Goal: Task Accomplishment & Management: Complete application form

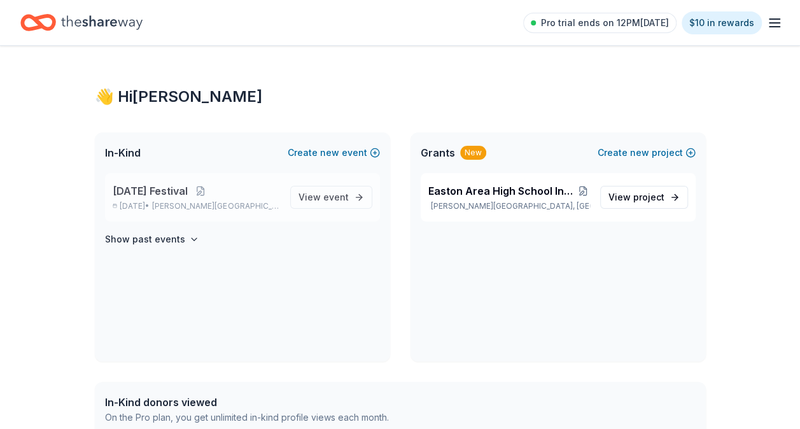
click at [184, 186] on span "[DATE] Festival" at bounding box center [150, 190] width 75 height 15
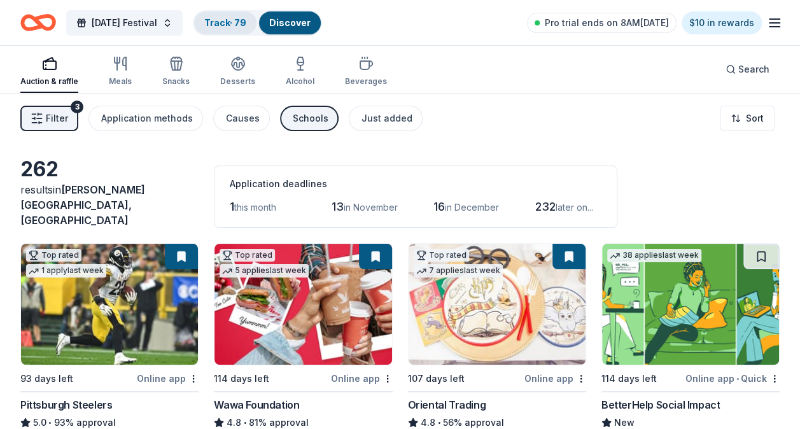
click at [244, 23] on link "Track · 79" at bounding box center [225, 22] width 42 height 11
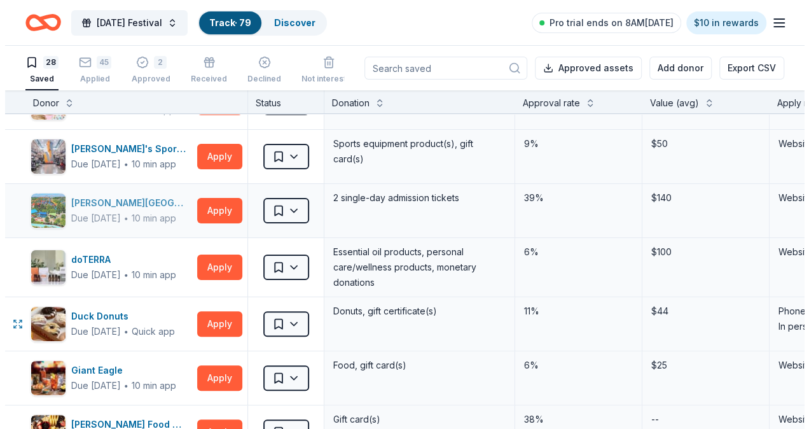
scroll to position [127, 0]
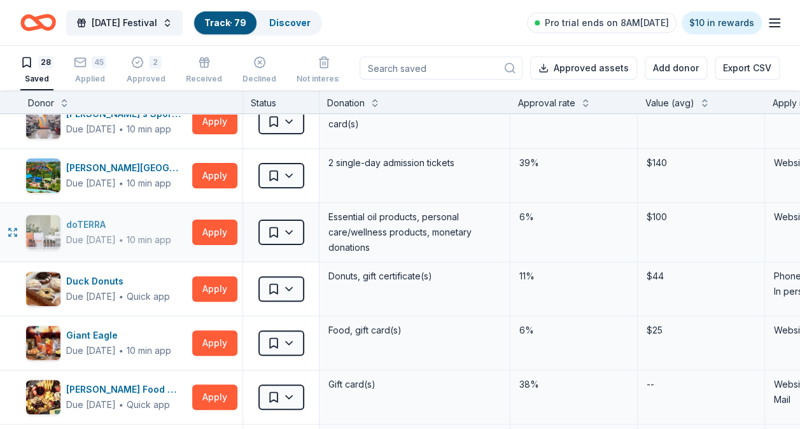
click at [89, 230] on div "doTERRA" at bounding box center [118, 224] width 105 height 15
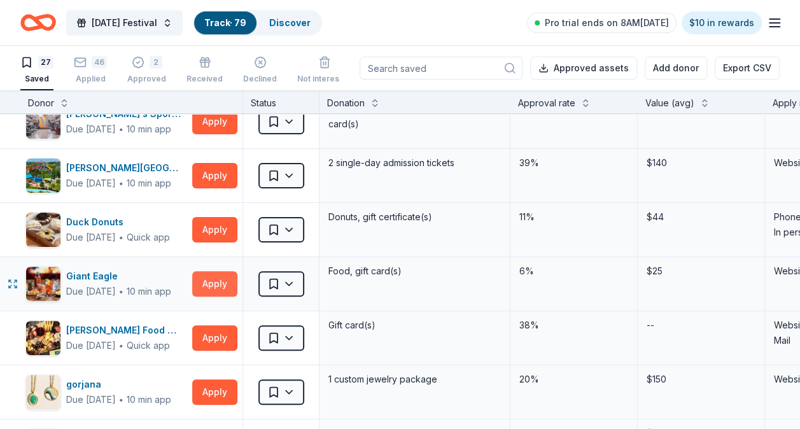
click at [215, 289] on button "Apply" at bounding box center [214, 283] width 45 height 25
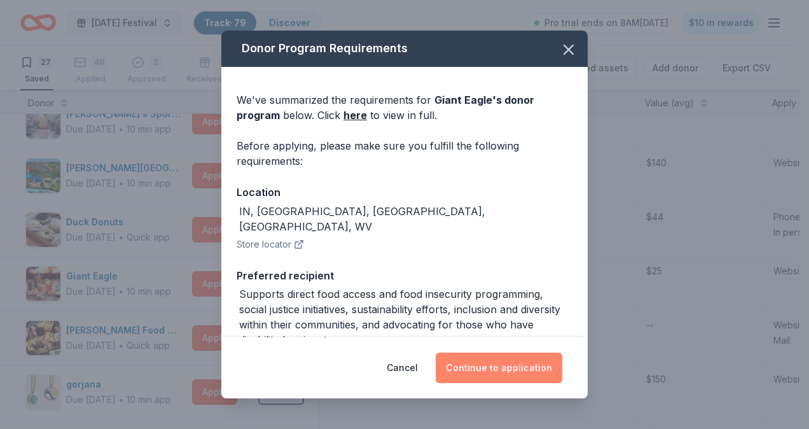
click at [463, 366] on button "Continue to application" at bounding box center [499, 367] width 127 height 31
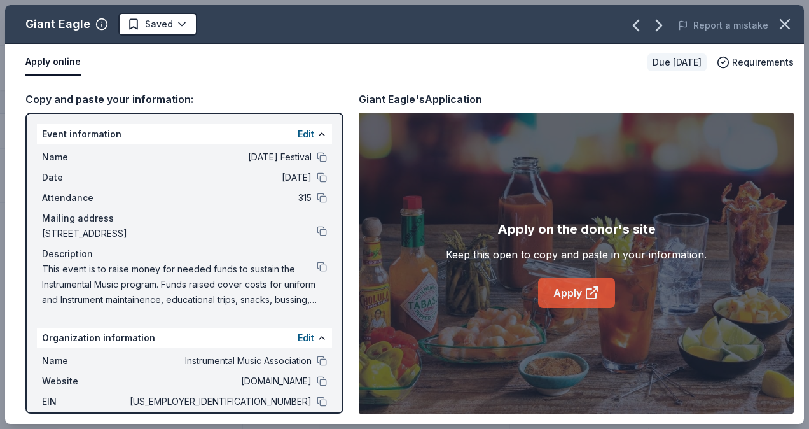
click at [558, 296] on link "Apply" at bounding box center [576, 292] width 77 height 31
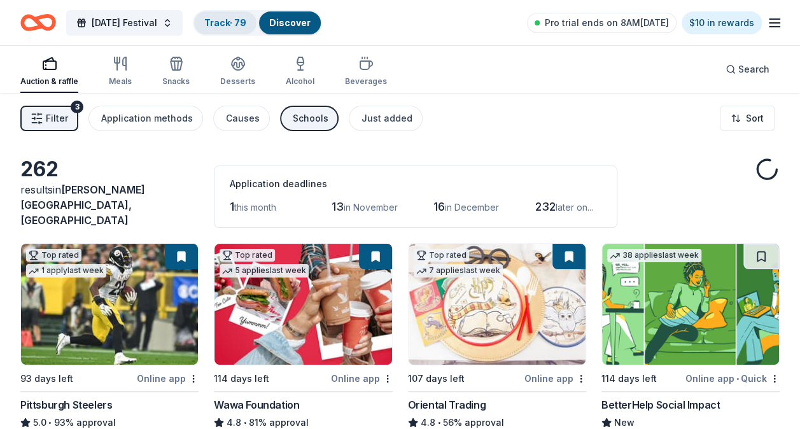
click at [226, 24] on link "Track · 79" at bounding box center [225, 22] width 42 height 11
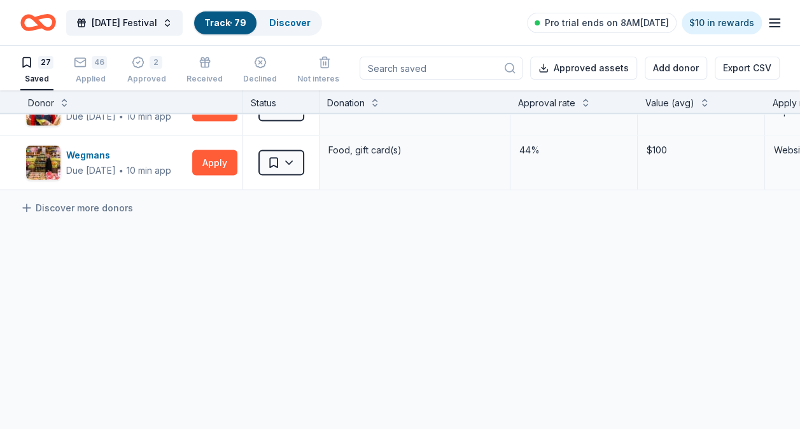
scroll to position [1206, 0]
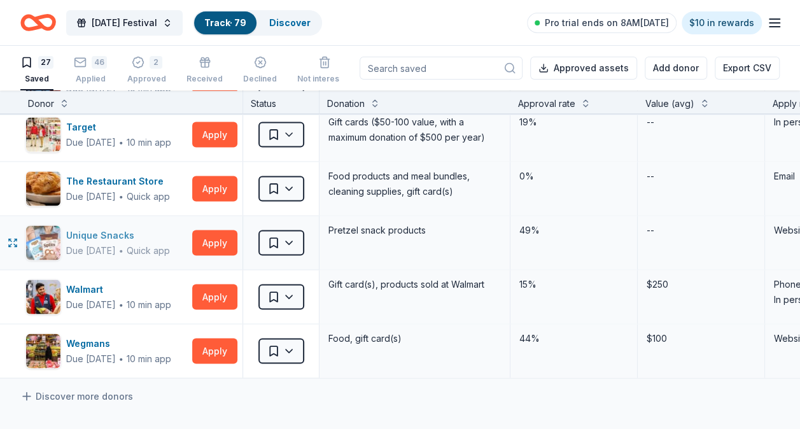
click at [91, 228] on div "Unique Snacks" at bounding box center [118, 234] width 104 height 15
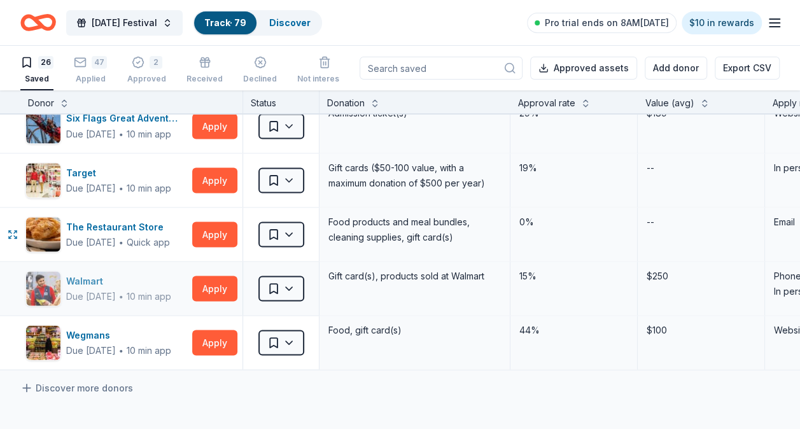
scroll to position [1142, 0]
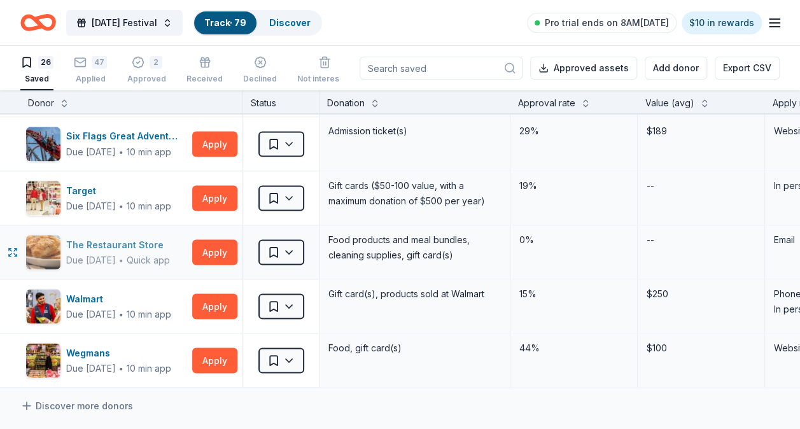
click at [117, 239] on div "The Restaurant Store" at bounding box center [118, 244] width 104 height 15
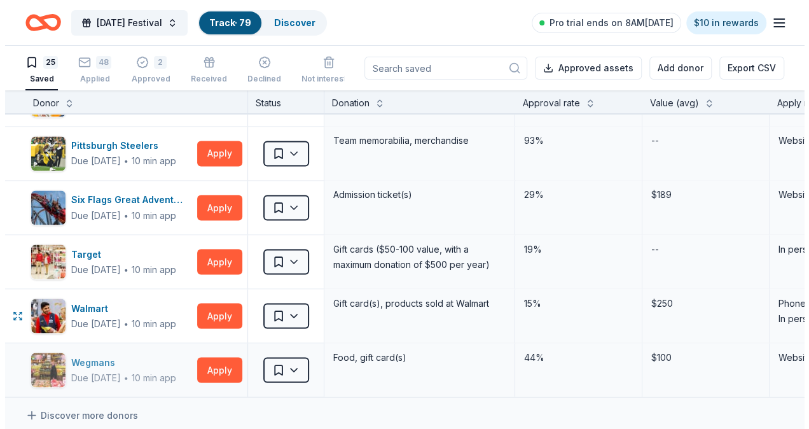
scroll to position [1015, 0]
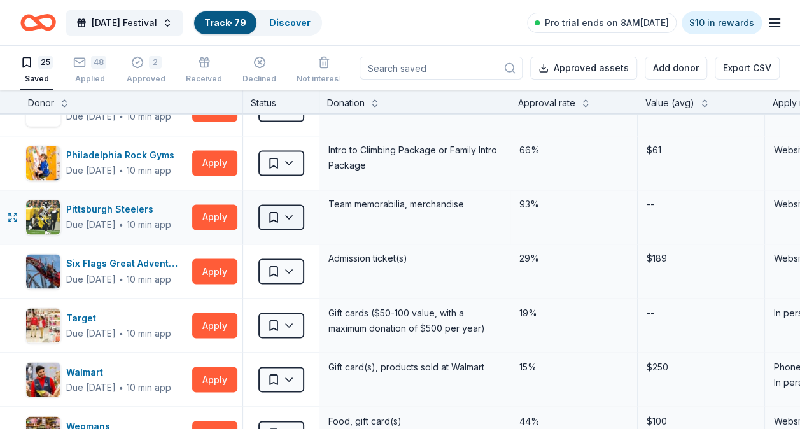
click at [294, 215] on html "Mardi Gras Festival Track · 79 Discover Pro trial ends on 8AM, 10/14 $10 in rew…" at bounding box center [400, 214] width 800 height 429
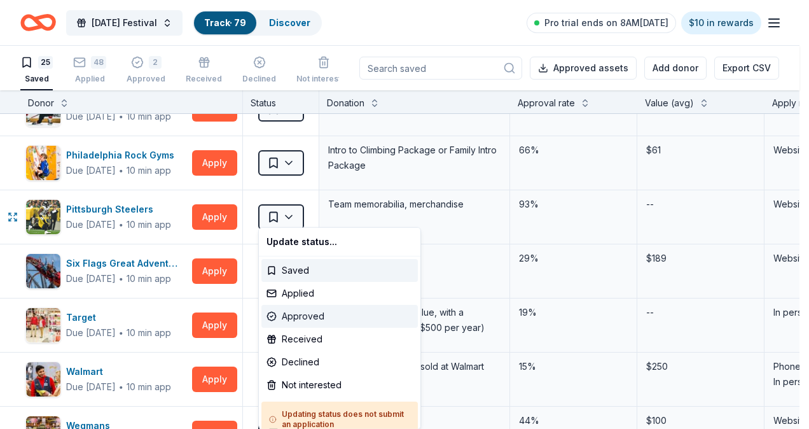
click at [316, 314] on div "Approved" at bounding box center [339, 316] width 156 height 23
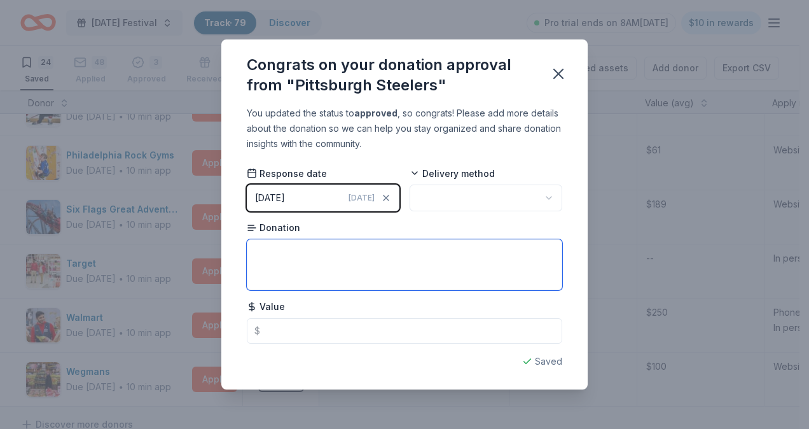
click at [326, 261] on textarea at bounding box center [404, 264] width 315 height 51
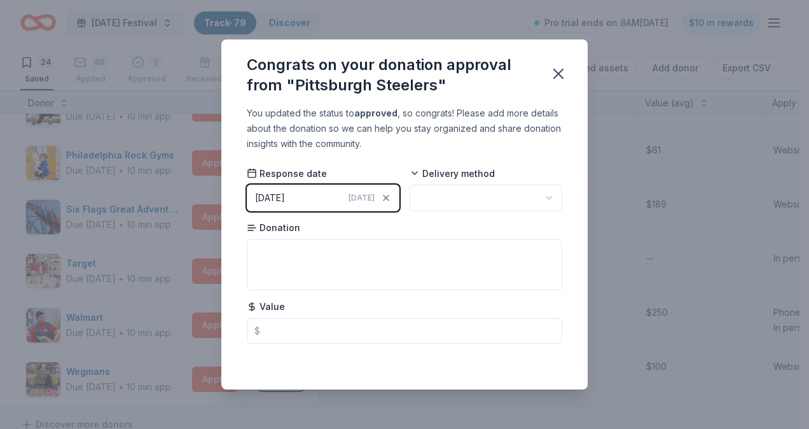
click at [459, 204] on html "Mardi Gras Festival Track · 79 Discover Pro trial ends on 8AM, 10/14 $10 in rew…" at bounding box center [404, 214] width 809 height 429
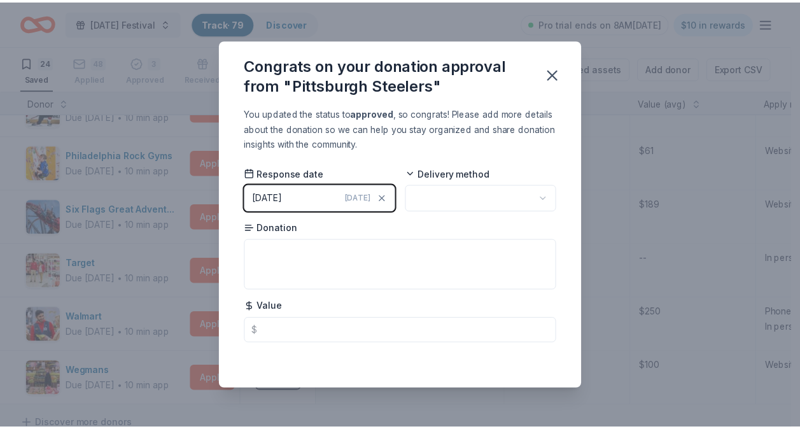
scroll to position [0, 0]
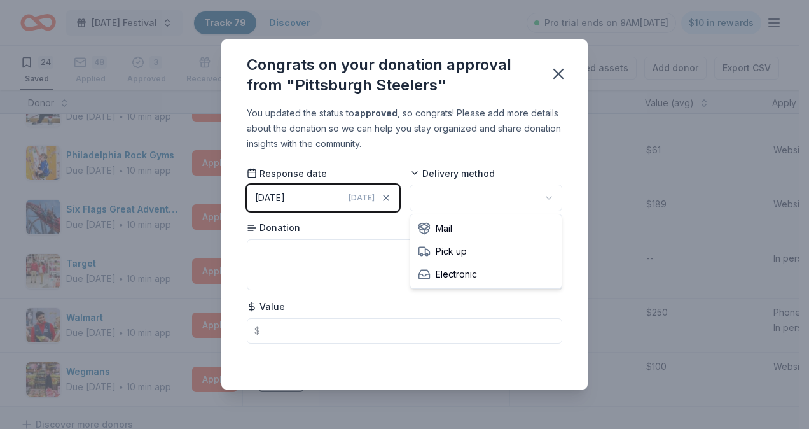
drag, startPoint x: 459, startPoint y: 229, endPoint x: 439, endPoint y: 266, distance: 41.8
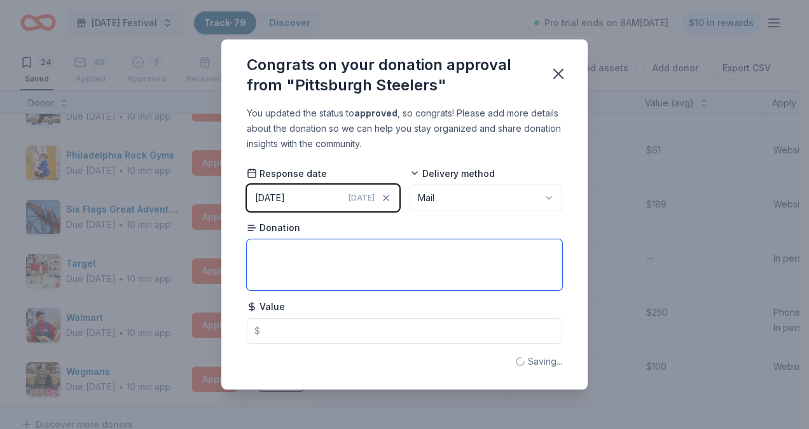
click at [432, 267] on textarea at bounding box center [404, 264] width 315 height 51
type textarea "Holographed picture"
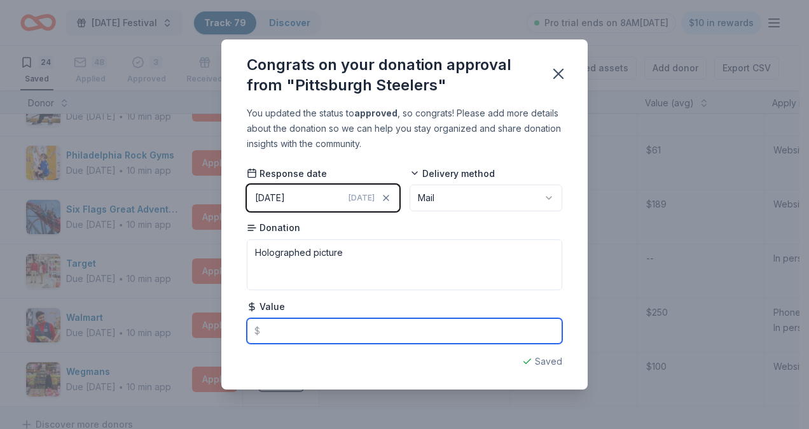
click at [375, 329] on input "text" at bounding box center [404, 330] width 315 height 25
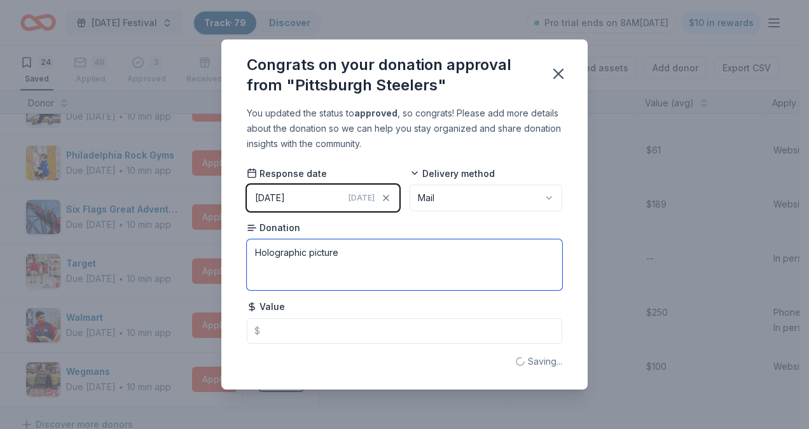
type textarea "Holographic picture"
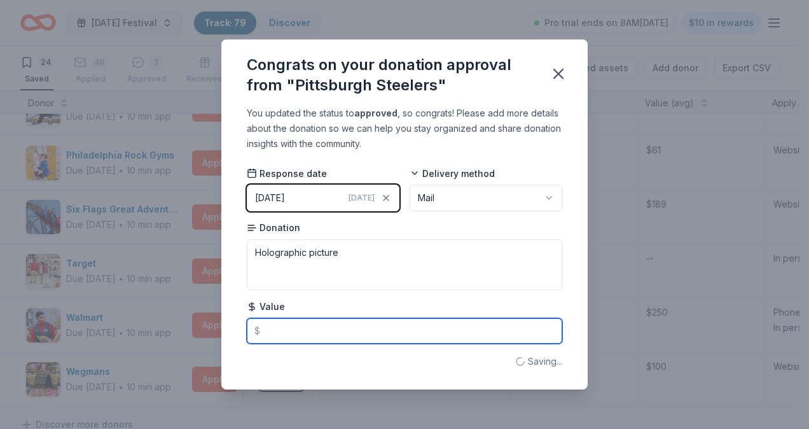
click at [323, 329] on input "text" at bounding box center [404, 330] width 315 height 25
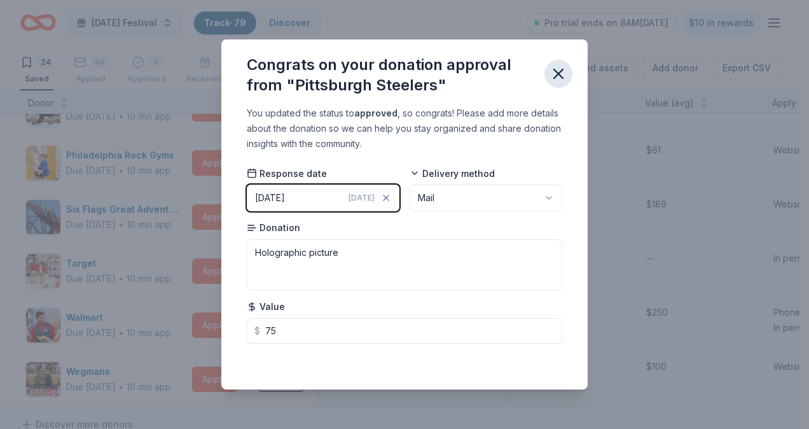
type input "75.00"
click at [561, 71] on icon "button" at bounding box center [559, 74] width 18 height 18
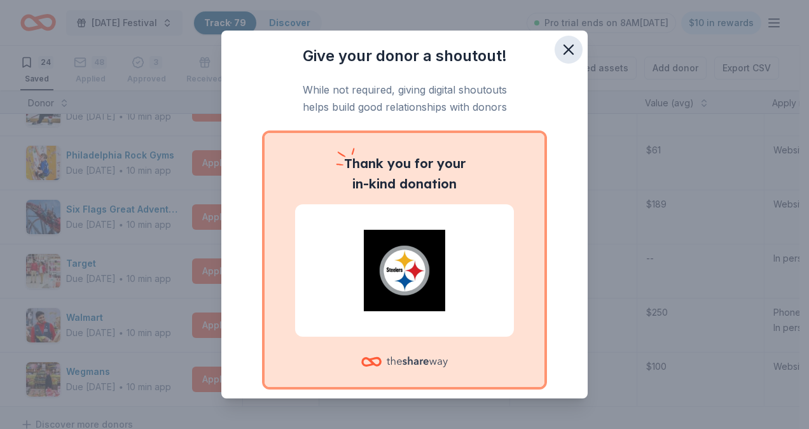
click at [562, 45] on icon "button" at bounding box center [569, 50] width 18 height 18
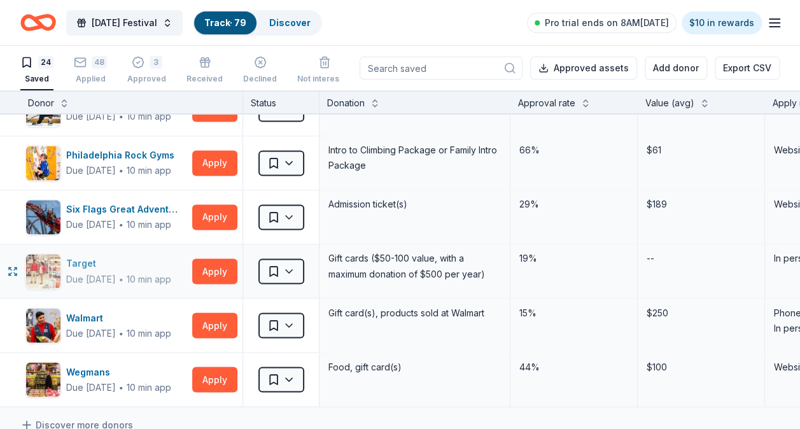
scroll to position [952, 0]
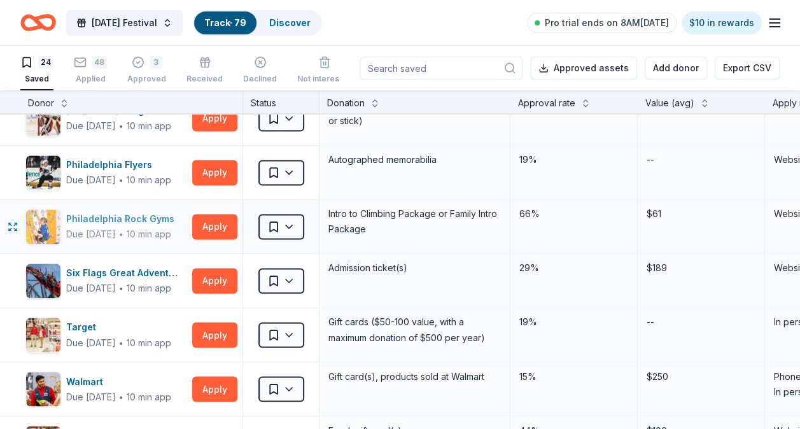
click at [136, 214] on div "Philadelphia Rock Gyms" at bounding box center [122, 218] width 113 height 15
click at [219, 221] on button "Apply" at bounding box center [214, 226] width 45 height 25
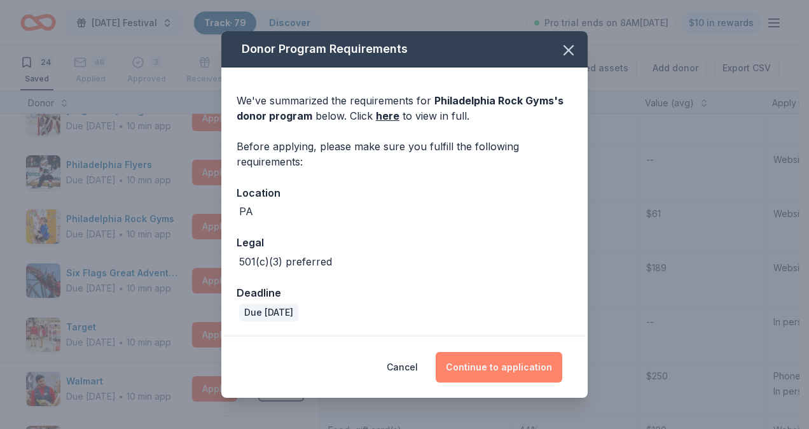
click at [527, 371] on button "Continue to application" at bounding box center [499, 367] width 127 height 31
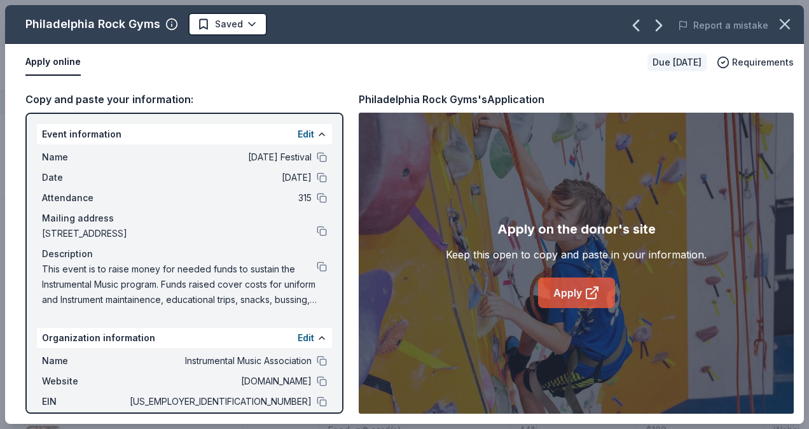
click at [571, 287] on link "Apply" at bounding box center [576, 292] width 77 height 31
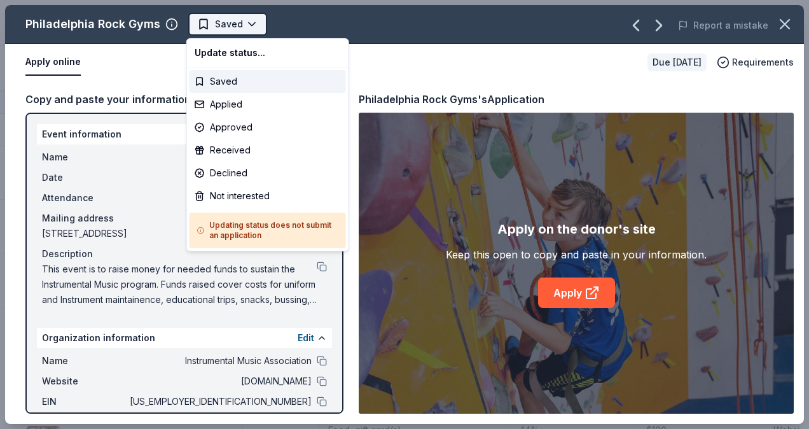
click at [249, 15] on html "Mardi Gras Festival Track · 79 Discover Pro trial ends on 8AM, 10/14 $10 in rew…" at bounding box center [404, 214] width 809 height 429
click at [263, 197] on div "Not interested" at bounding box center [268, 195] width 156 height 23
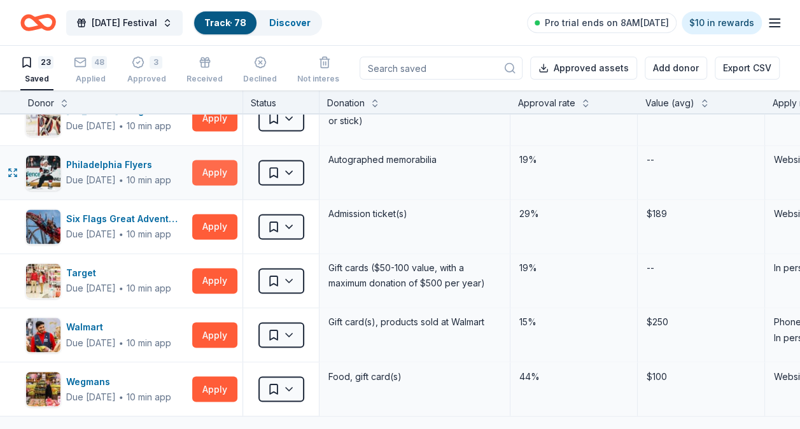
click at [210, 169] on button "Apply" at bounding box center [214, 172] width 45 height 25
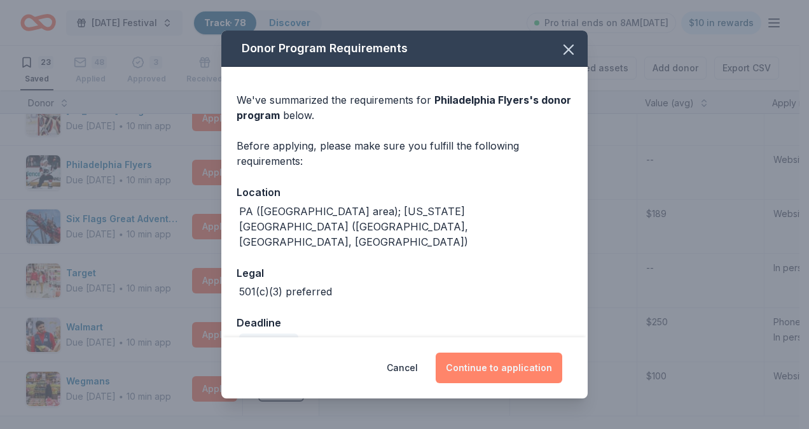
click at [520, 359] on button "Continue to application" at bounding box center [499, 367] width 127 height 31
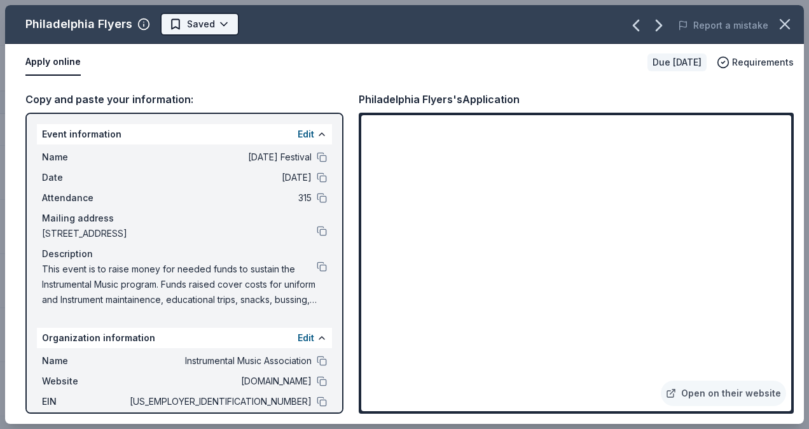
click at [220, 24] on html "Mardi Gras Festival Track · 78 Discover Pro trial ends on 8AM, 10/14 $10 in rew…" at bounding box center [404, 214] width 809 height 429
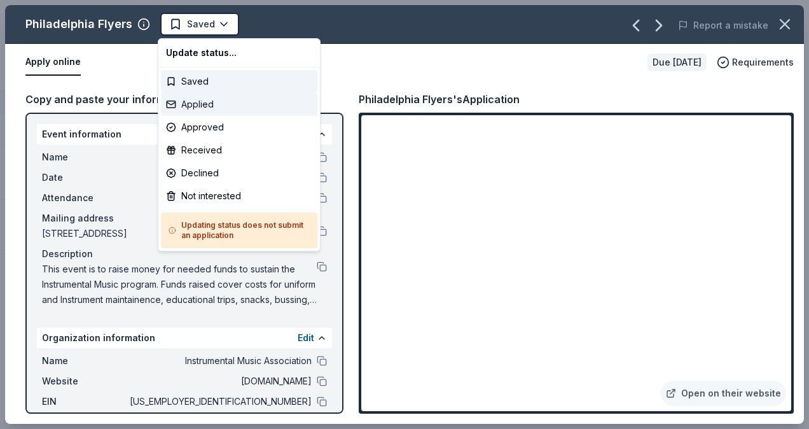
click at [218, 103] on div "Applied" at bounding box center [239, 104] width 156 height 23
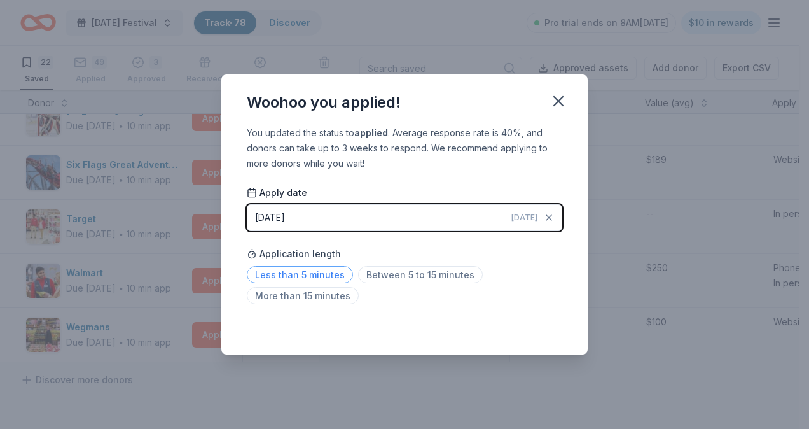
click at [322, 274] on span "Less than 5 minutes" at bounding box center [300, 274] width 106 height 17
click at [562, 99] on icon "button" at bounding box center [559, 101] width 18 height 18
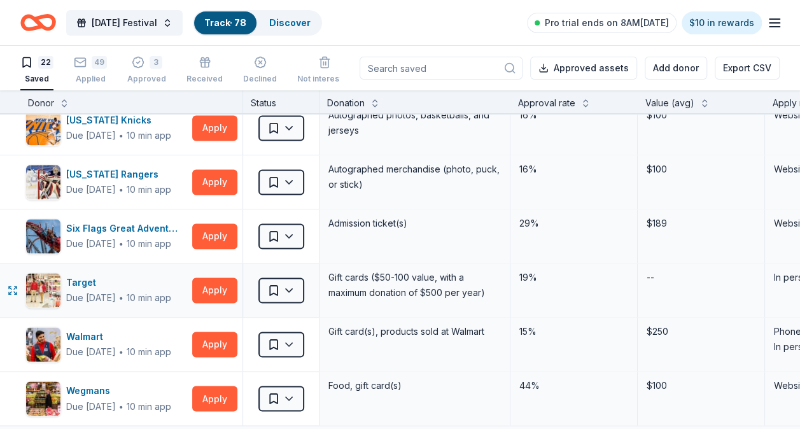
scroll to position [824, 0]
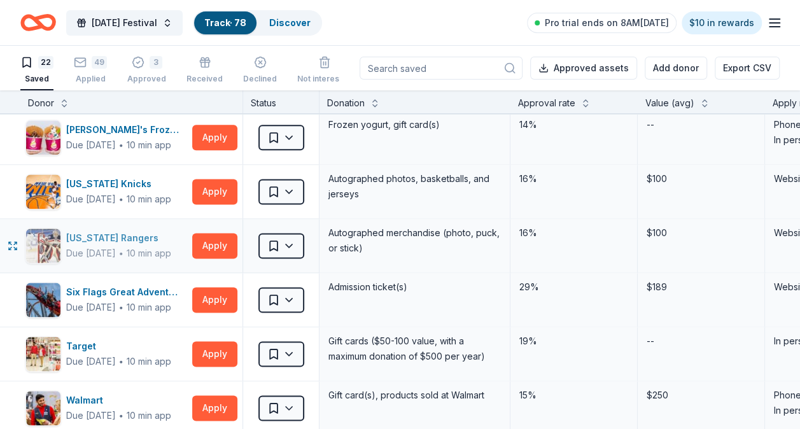
click at [128, 232] on div "New York Rangers" at bounding box center [118, 237] width 105 height 15
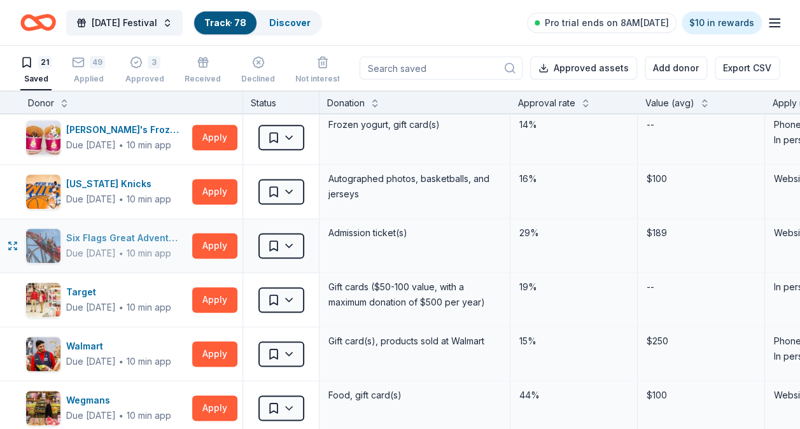
scroll to position [761, 0]
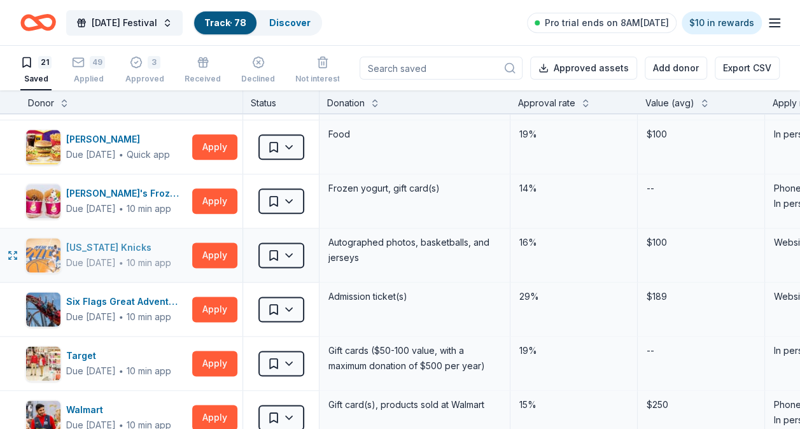
click at [134, 241] on div "New York Knicks" at bounding box center [118, 247] width 105 height 15
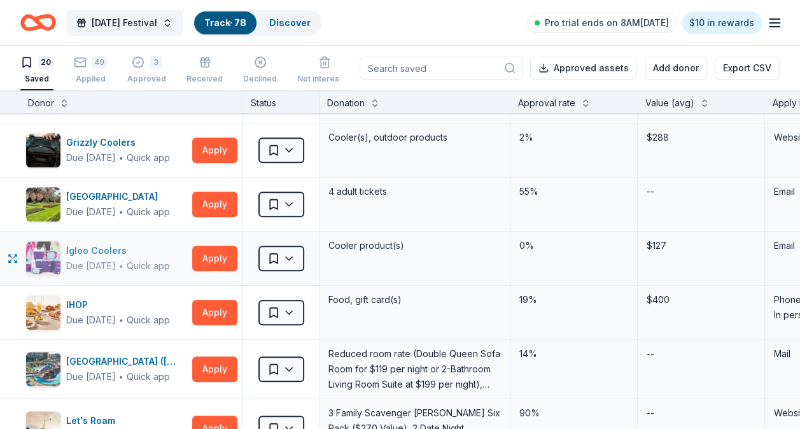
scroll to position [443, 0]
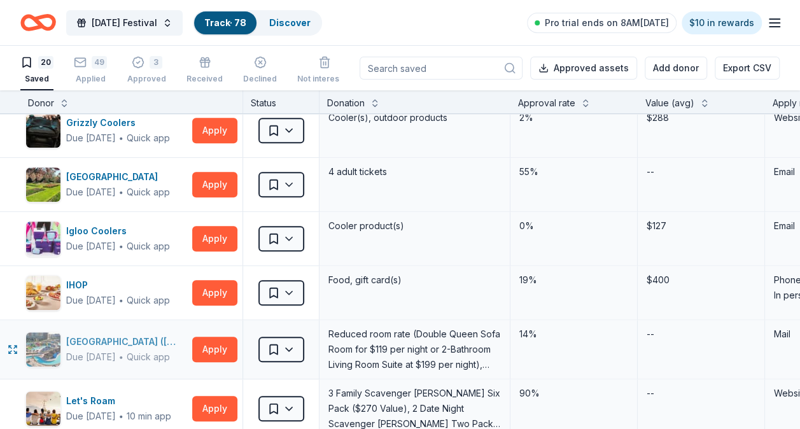
click at [99, 341] on div "[GEOGRAPHIC_DATA] ([GEOGRAPHIC_DATA])" at bounding box center [126, 341] width 121 height 15
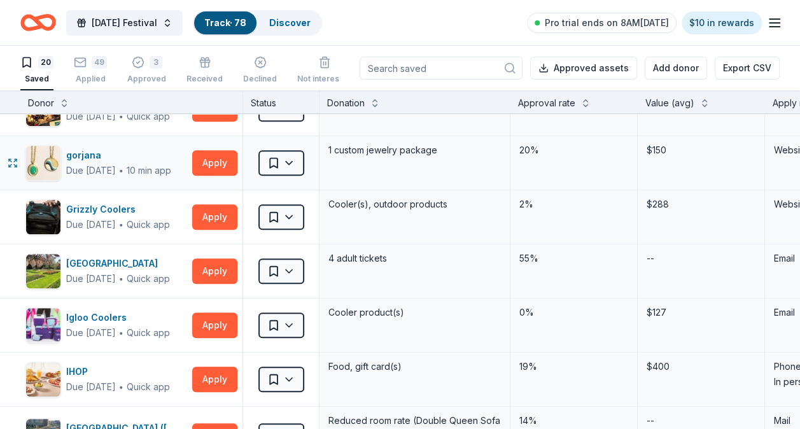
scroll to position [188, 0]
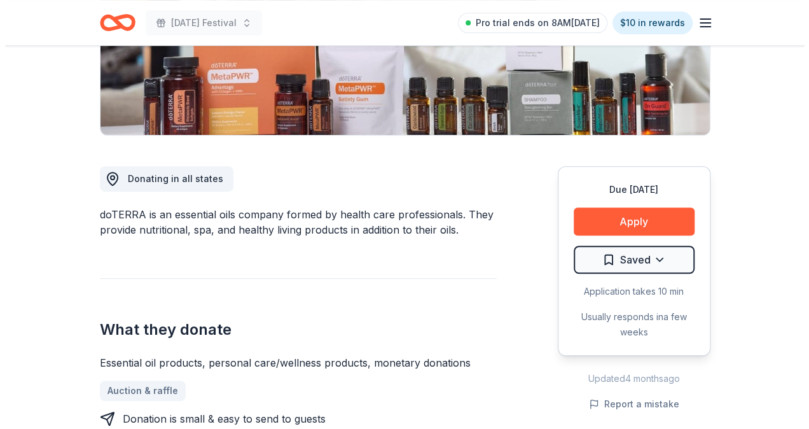
scroll to position [318, 0]
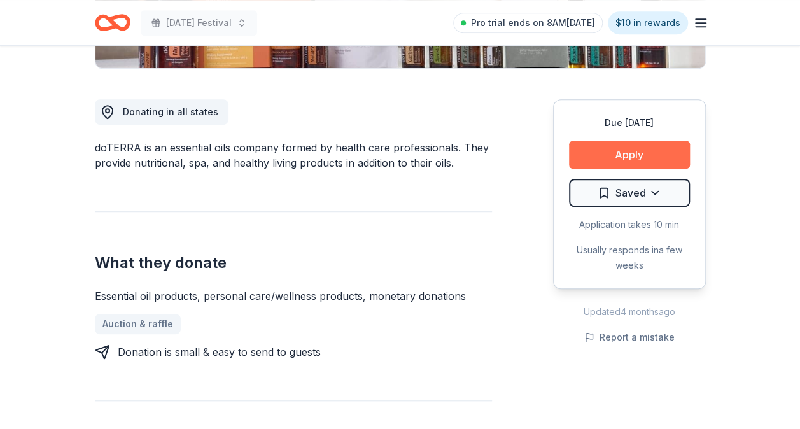
click at [609, 155] on button "Apply" at bounding box center [629, 155] width 121 height 28
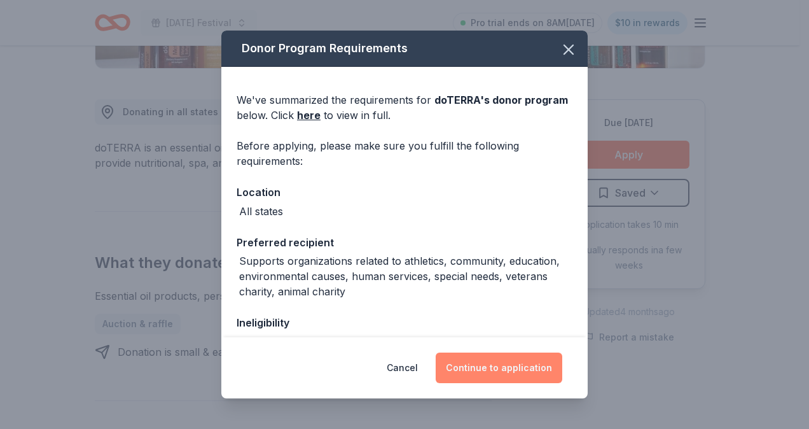
click at [511, 364] on button "Continue to application" at bounding box center [499, 367] width 127 height 31
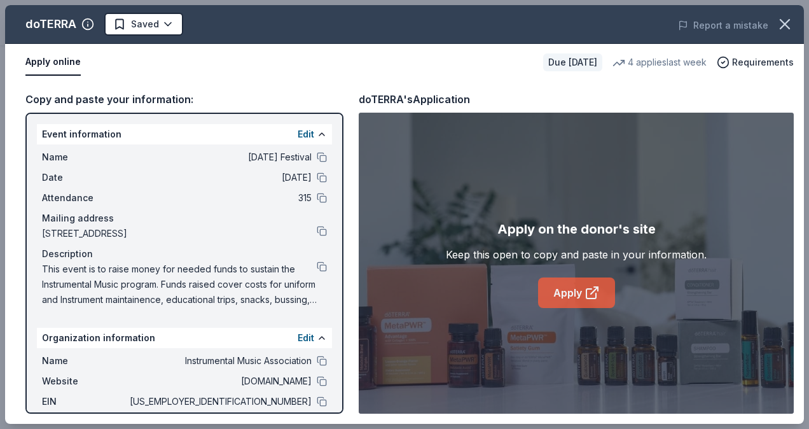
click at [580, 291] on link "Apply" at bounding box center [576, 292] width 77 height 31
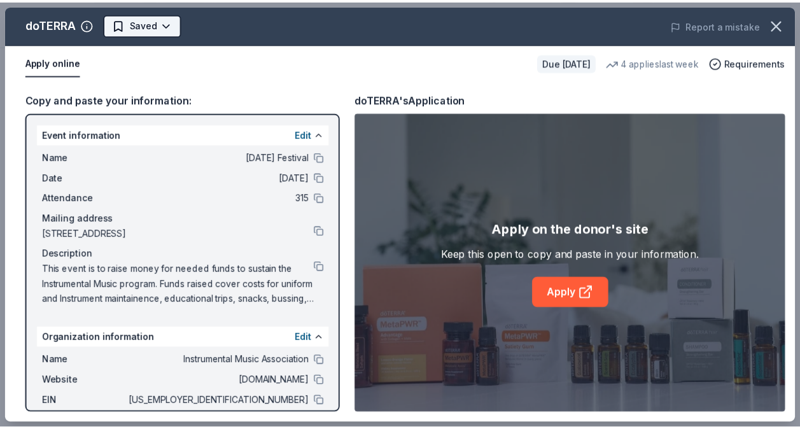
scroll to position [0, 0]
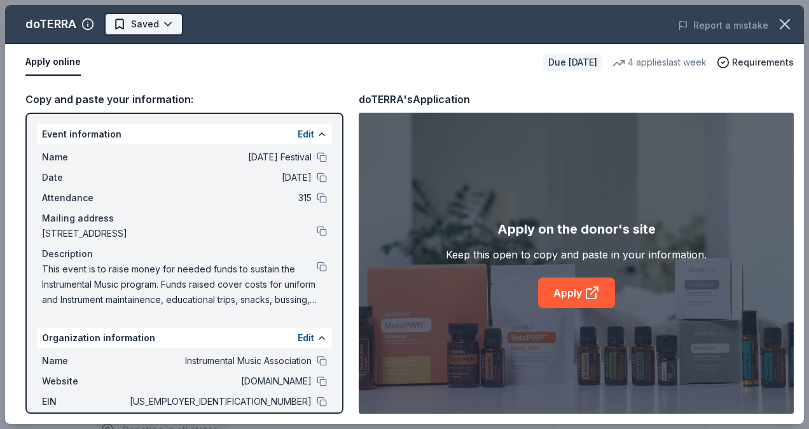
click at [159, 22] on body "Mardi Gras Festival Pro trial ends on 8AM, 10/14 $10 in rewards Due in 105 days…" at bounding box center [400, 214] width 800 height 429
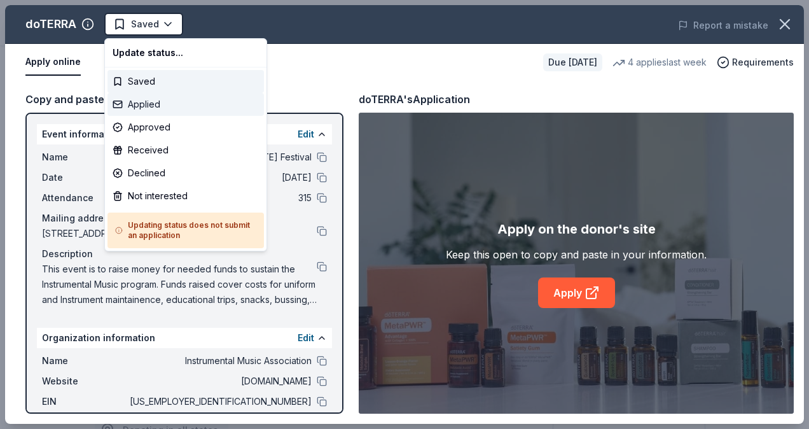
click at [158, 103] on div "Applied" at bounding box center [185, 104] width 156 height 23
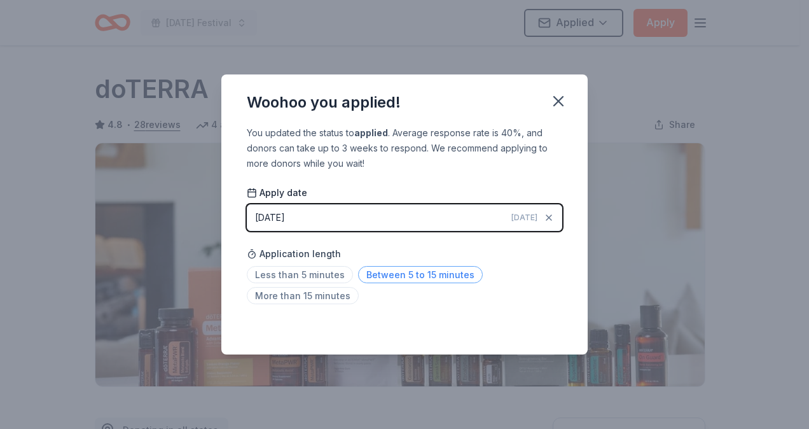
click at [379, 274] on span "Between 5 to 15 minutes" at bounding box center [420, 274] width 125 height 17
drag, startPoint x: 379, startPoint y: 274, endPoint x: 567, endPoint y: 98, distance: 257.4
click at [566, 97] on icon "button" at bounding box center [559, 101] width 18 height 18
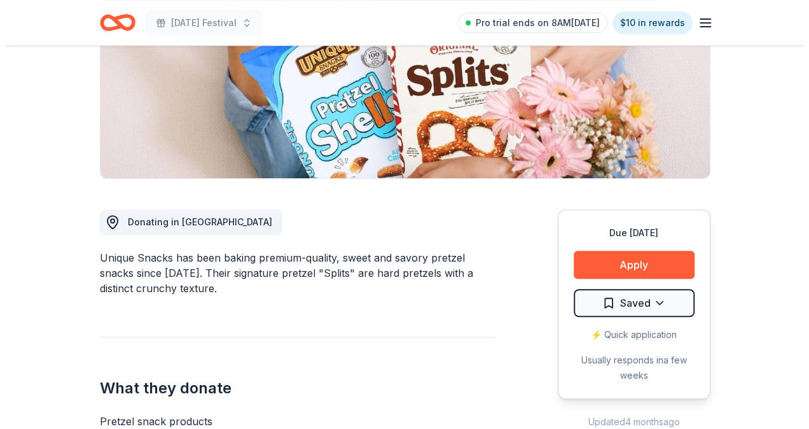
scroll to position [191, 0]
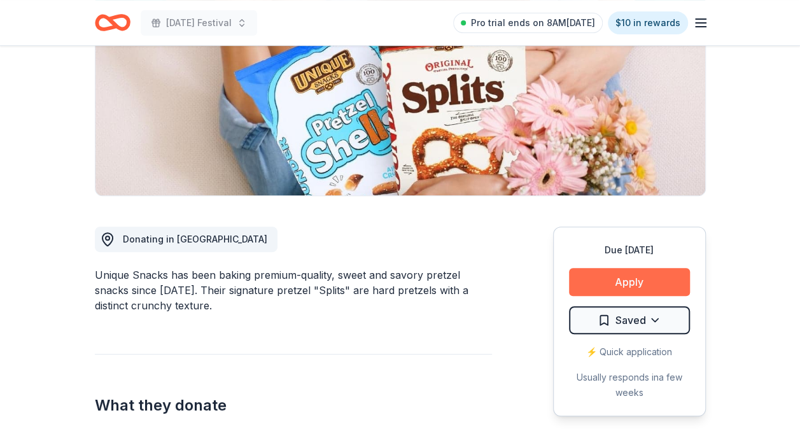
click at [609, 275] on button "Apply" at bounding box center [629, 282] width 121 height 28
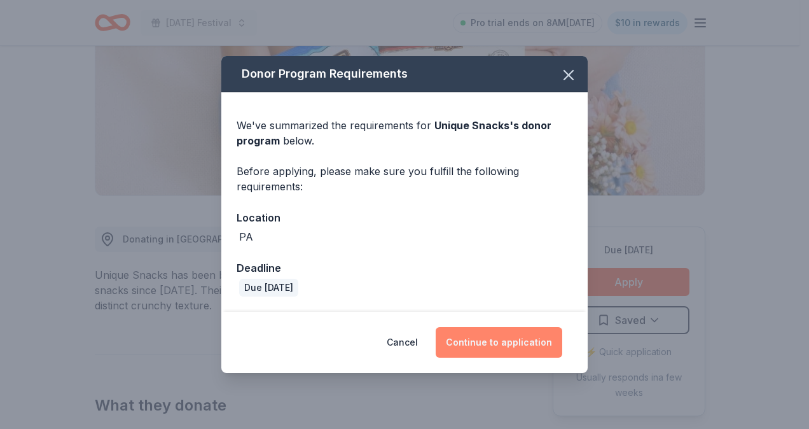
click at [485, 336] on button "Continue to application" at bounding box center [499, 342] width 127 height 31
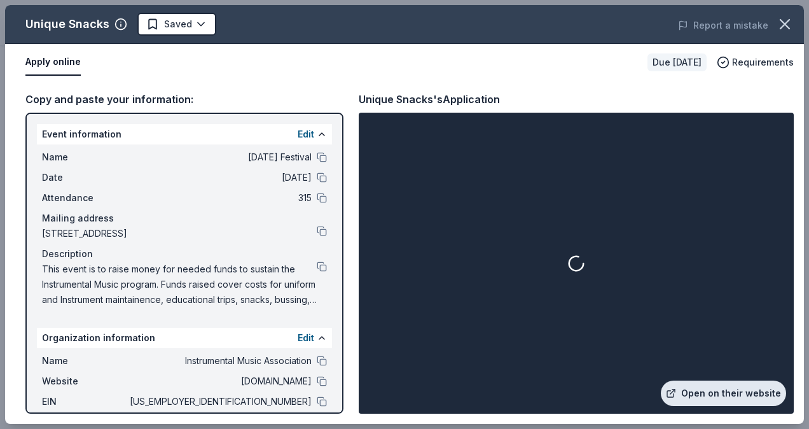
click at [686, 392] on link "Open on their website" at bounding box center [723, 392] width 125 height 25
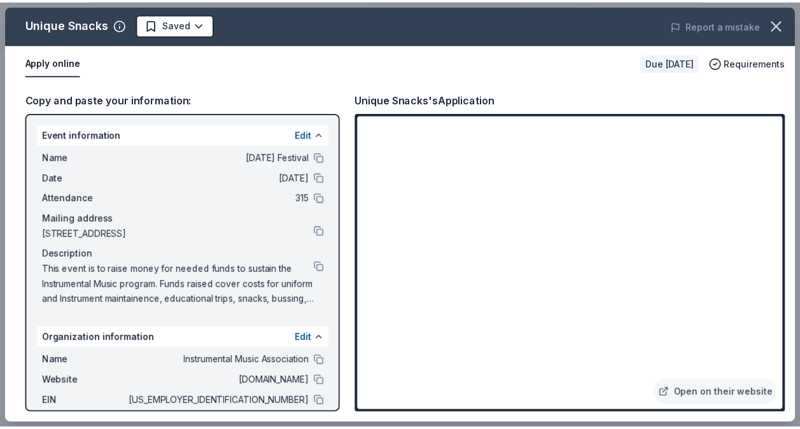
scroll to position [0, 0]
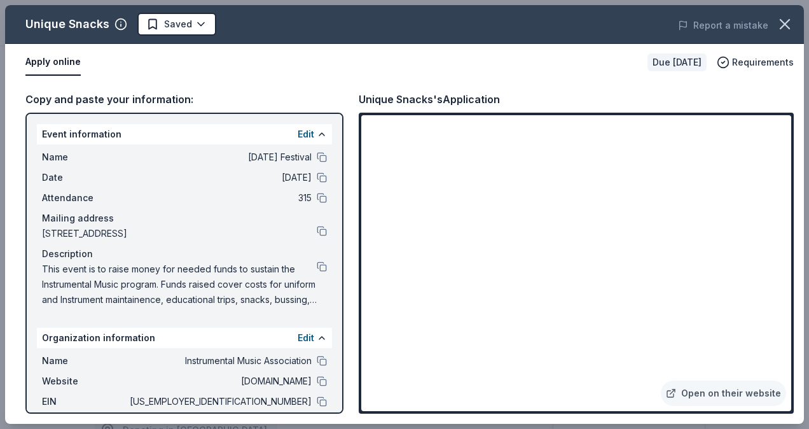
click at [205, 32] on body "Mardi Gras Festival Pro trial ends on 8AM, 10/14 $10 in rewards Due in 107 days…" at bounding box center [400, 214] width 800 height 429
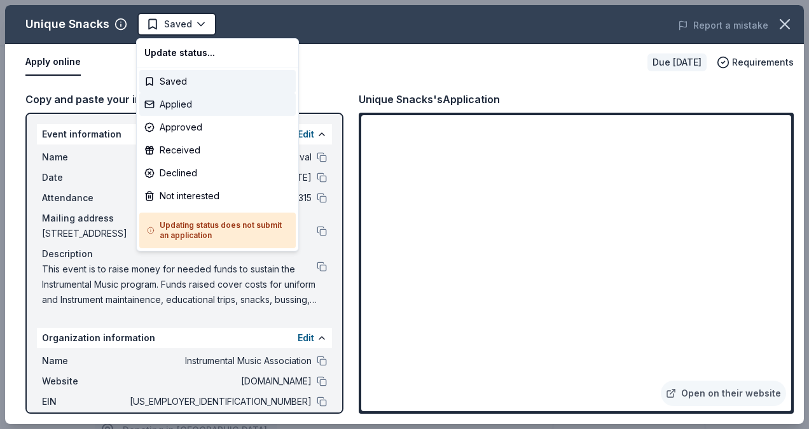
click at [200, 109] on div "Applied" at bounding box center [217, 104] width 156 height 23
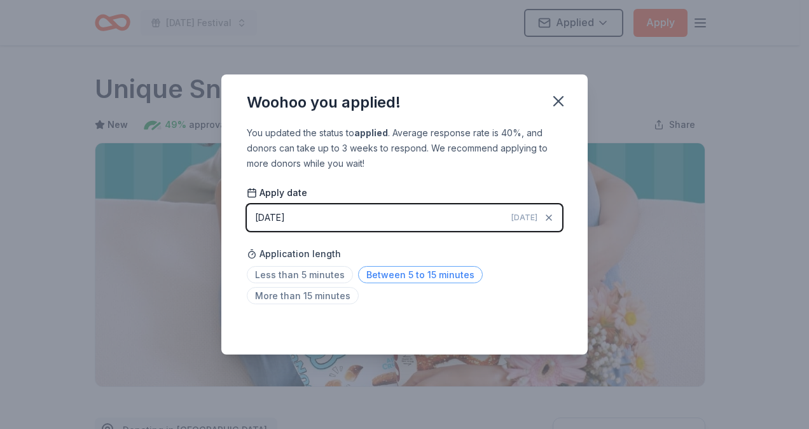
click at [389, 272] on span "Between 5 to 15 minutes" at bounding box center [420, 274] width 125 height 17
click at [558, 97] on icon "button" at bounding box center [559, 101] width 18 height 18
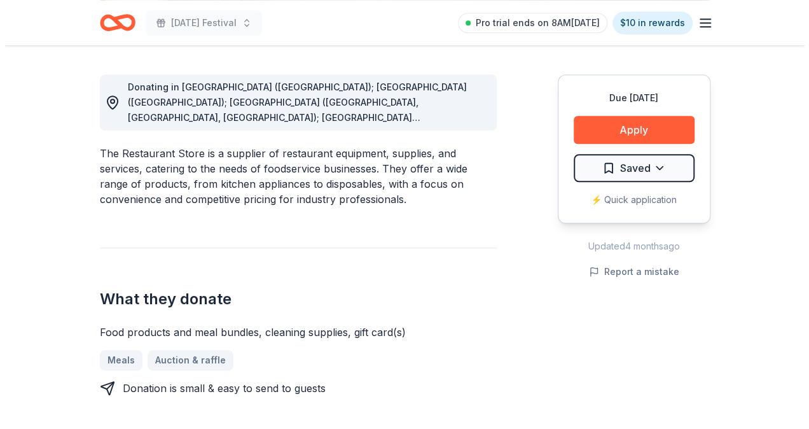
scroll to position [318, 0]
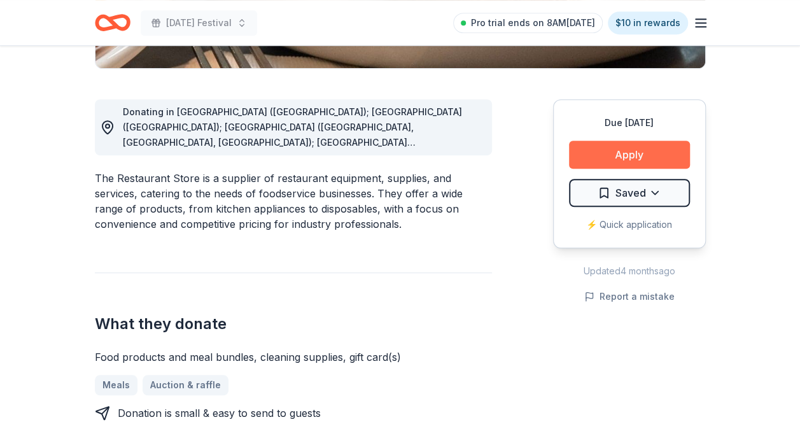
click at [637, 148] on button "Apply" at bounding box center [629, 155] width 121 height 28
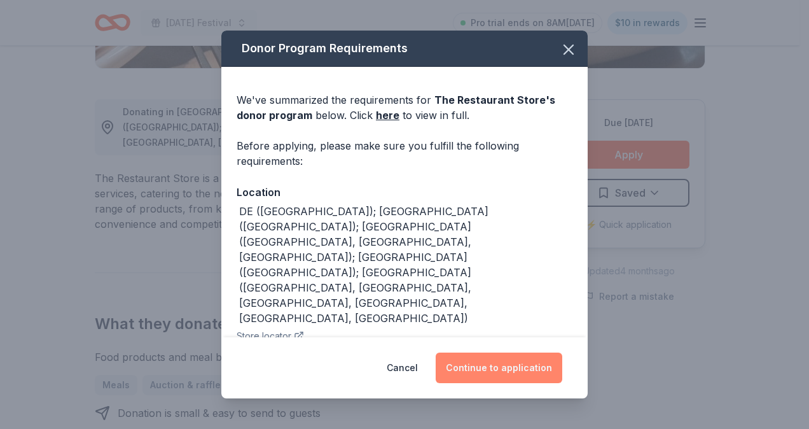
click at [515, 364] on button "Continue to application" at bounding box center [499, 367] width 127 height 31
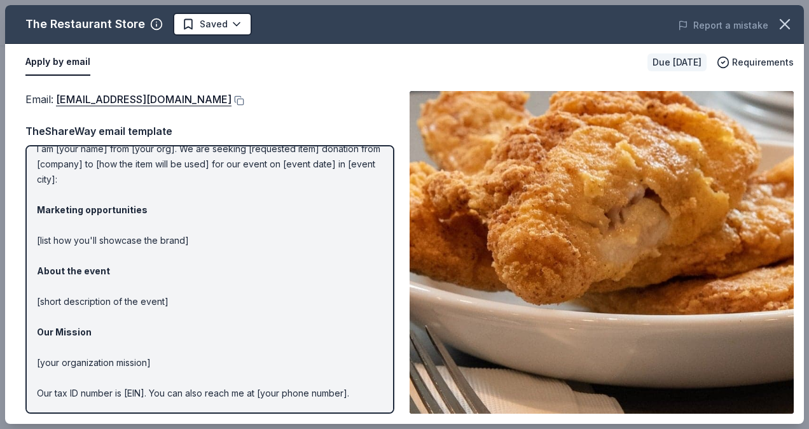
scroll to position [26, 0]
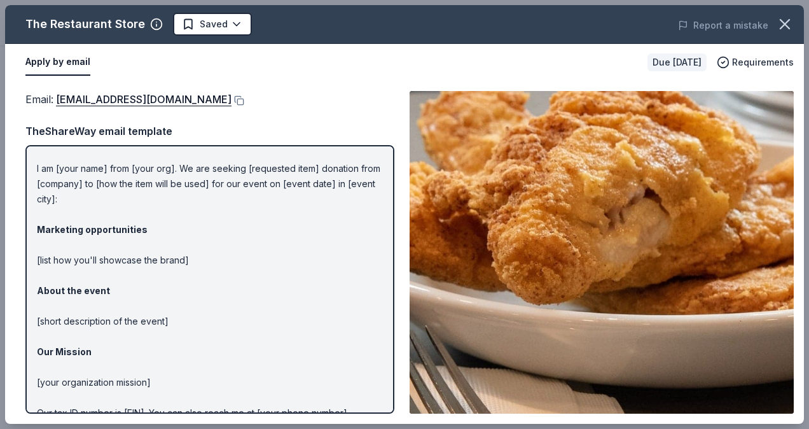
drag, startPoint x: 205, startPoint y: 107, endPoint x: 25, endPoint y: 13, distance: 203.1
click at [28, 10] on div "The Restaurant Store Saved Report a mistake Apply by email Due in 105 days Requ…" at bounding box center [404, 214] width 799 height 419
drag, startPoint x: 23, startPoint y: 20, endPoint x: 201, endPoint y: 74, distance: 185.9
click at [200, 74] on div "The Restaurant Store Saved Report a mistake Apply by email Due in 105 days Requ…" at bounding box center [404, 214] width 799 height 419
click at [232, 102] on button at bounding box center [238, 100] width 13 height 10
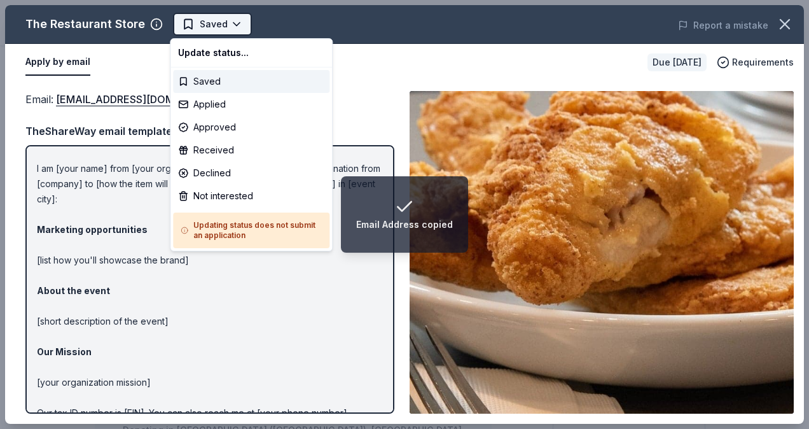
click at [230, 28] on body "Email Address copied Mardi Gras Festival Saved Apply Due in 105 days Share The …" at bounding box center [400, 214] width 800 height 429
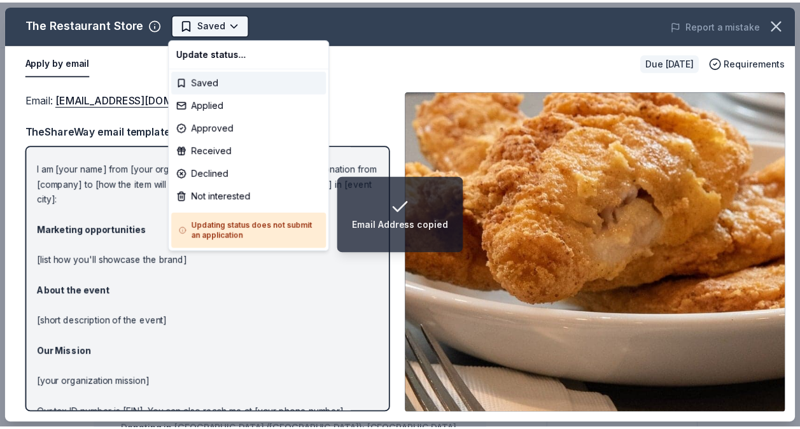
scroll to position [0, 0]
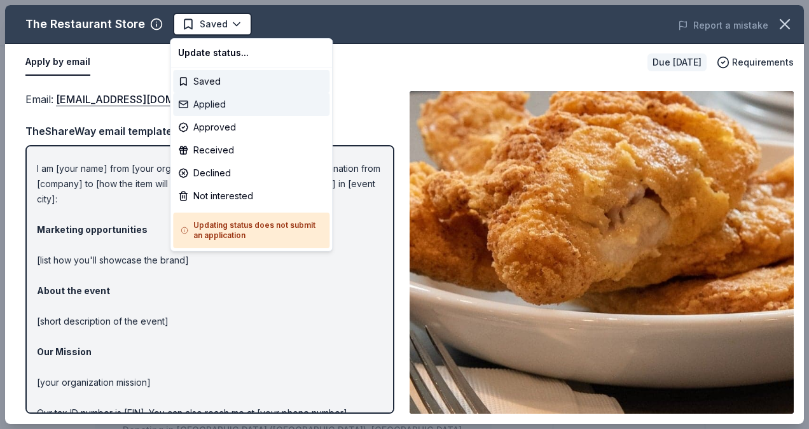
click at [248, 100] on div "Applied" at bounding box center [251, 104] width 156 height 23
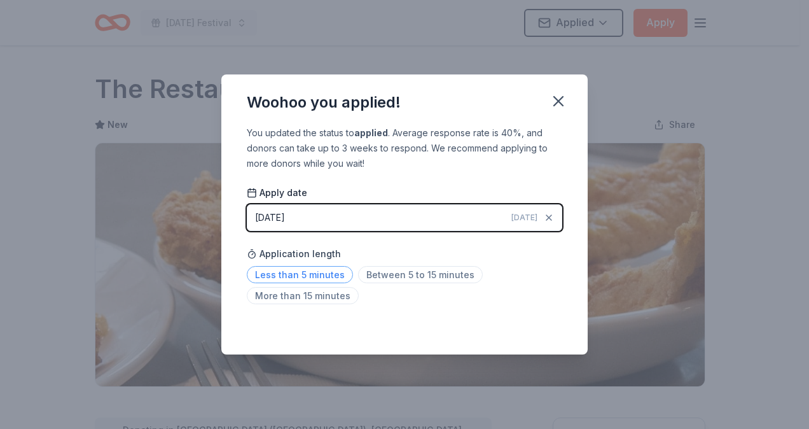
click at [316, 272] on span "Less than 5 minutes" at bounding box center [300, 274] width 106 height 17
drag, startPoint x: 558, startPoint y: 99, endPoint x: 560, endPoint y: 107, distance: 8.7
click at [558, 99] on icon "button" at bounding box center [559, 101] width 18 height 18
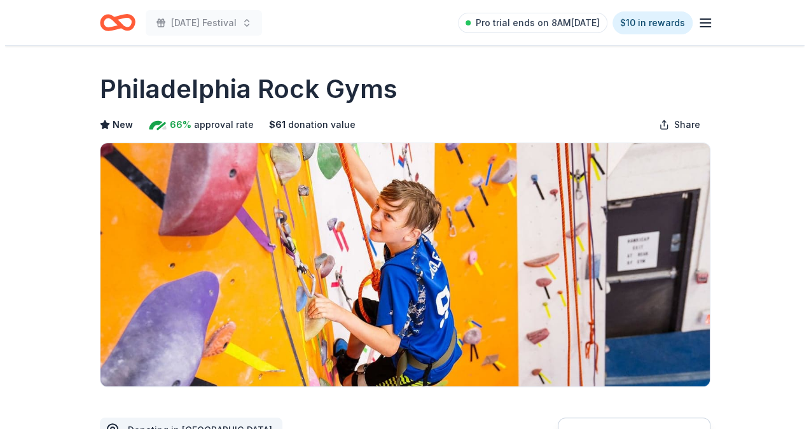
scroll to position [318, 0]
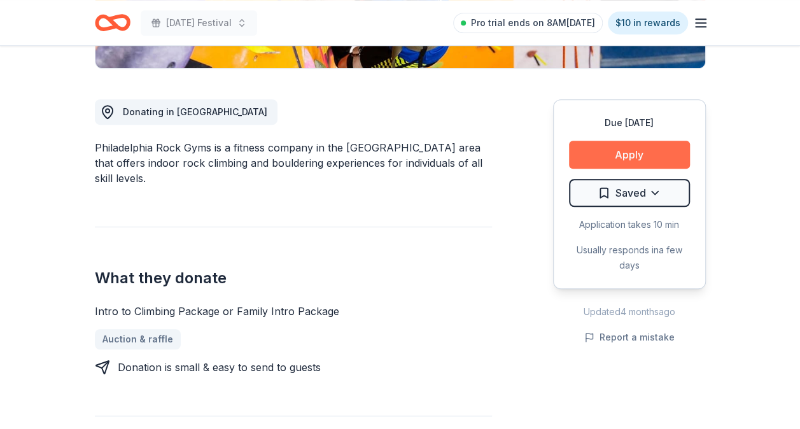
click at [635, 165] on button "Apply" at bounding box center [629, 155] width 121 height 28
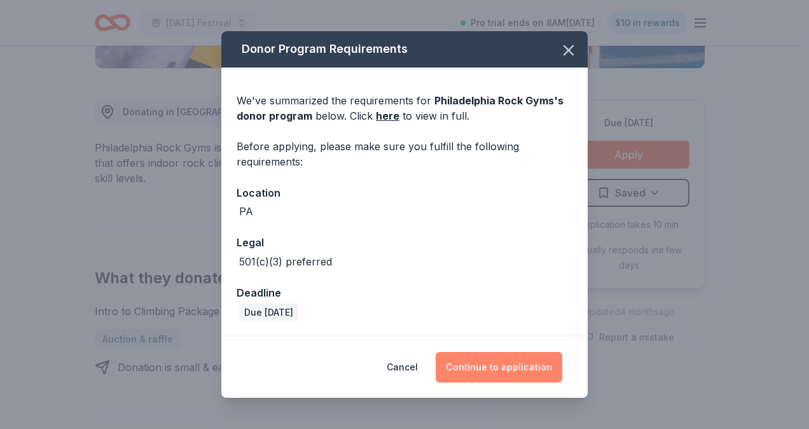
click at [503, 370] on button "Continue to application" at bounding box center [499, 367] width 127 height 31
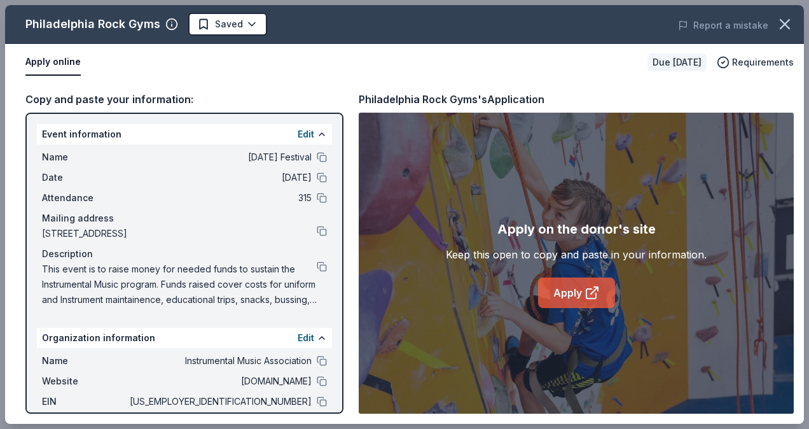
click at [570, 299] on link "Apply" at bounding box center [576, 292] width 77 height 31
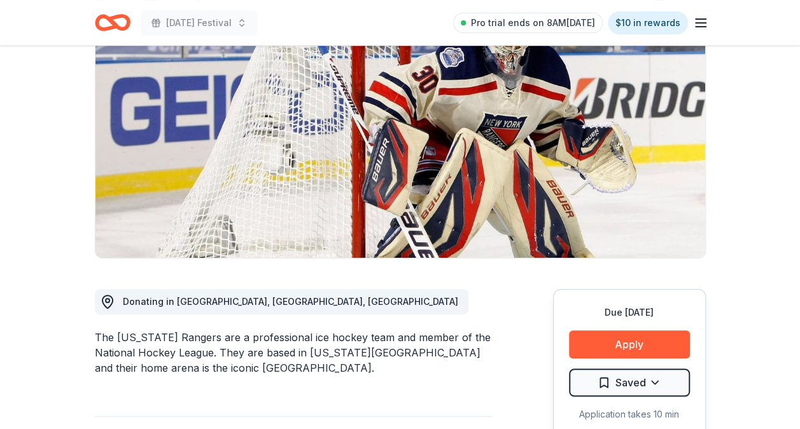
scroll to position [318, 0]
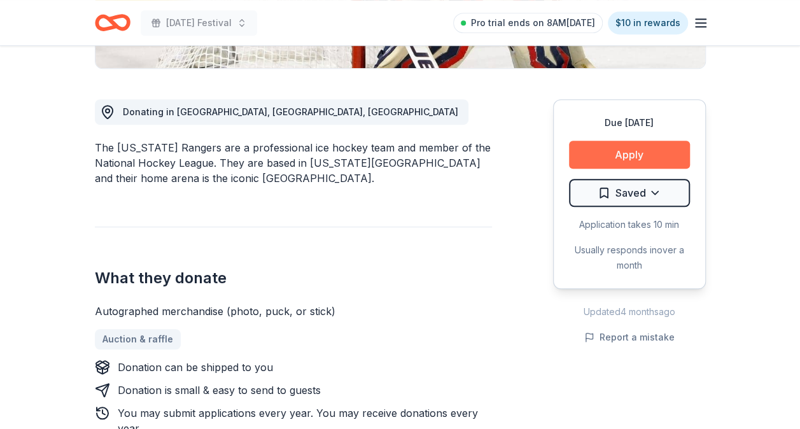
click at [611, 150] on button "Apply" at bounding box center [629, 155] width 121 height 28
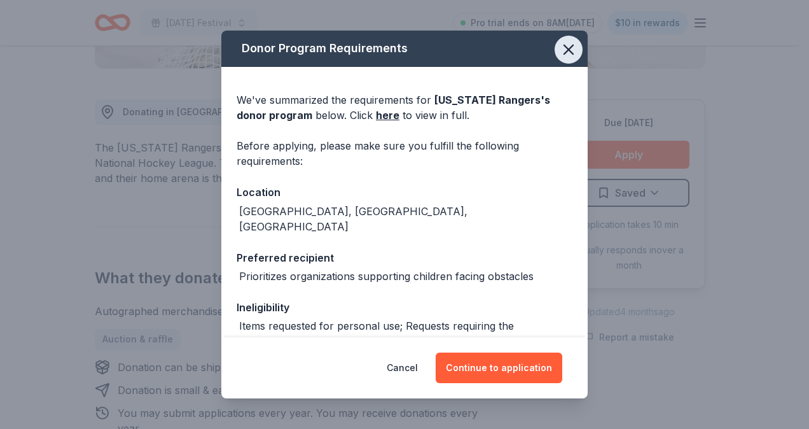
click at [568, 45] on button "button" at bounding box center [569, 50] width 28 height 28
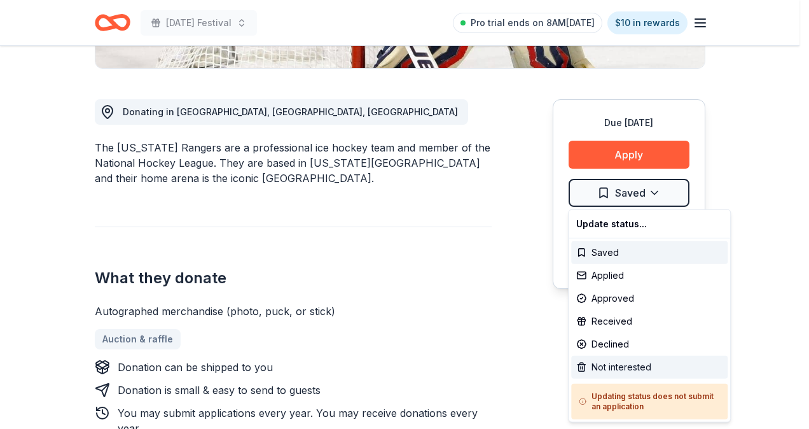
click at [634, 370] on div "Not interested" at bounding box center [649, 367] width 156 height 23
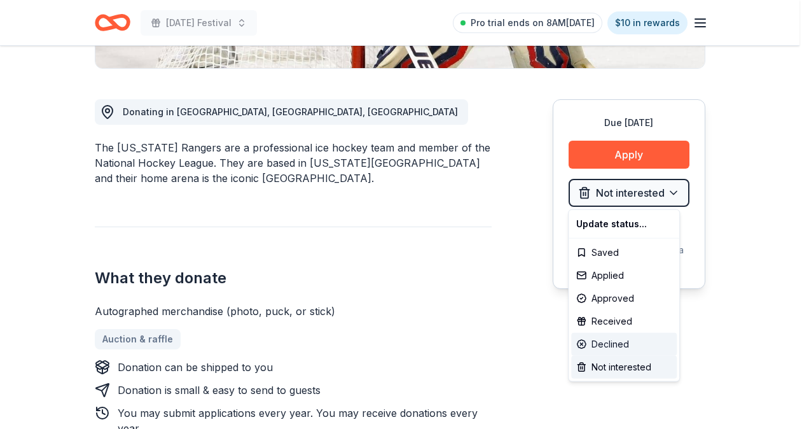
click at [622, 339] on div "Declined" at bounding box center [624, 344] width 106 height 23
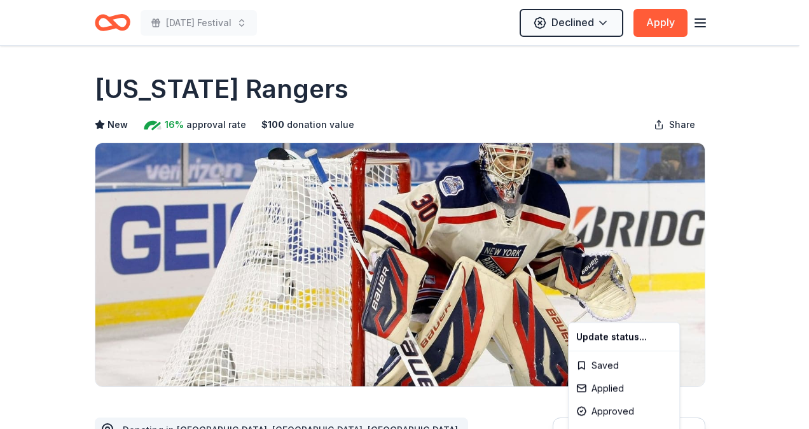
scroll to position [0, 0]
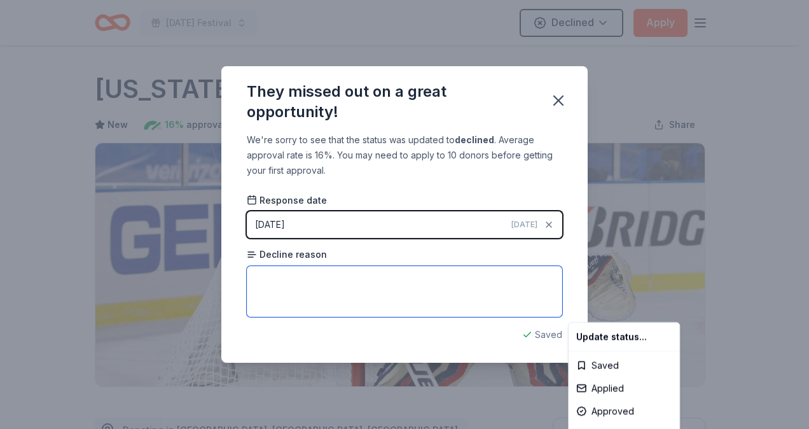
click at [363, 284] on html "Mardi Gras Festival Declined Apply Due in 93 days Share New York Rangers New 16…" at bounding box center [404, 214] width 809 height 429
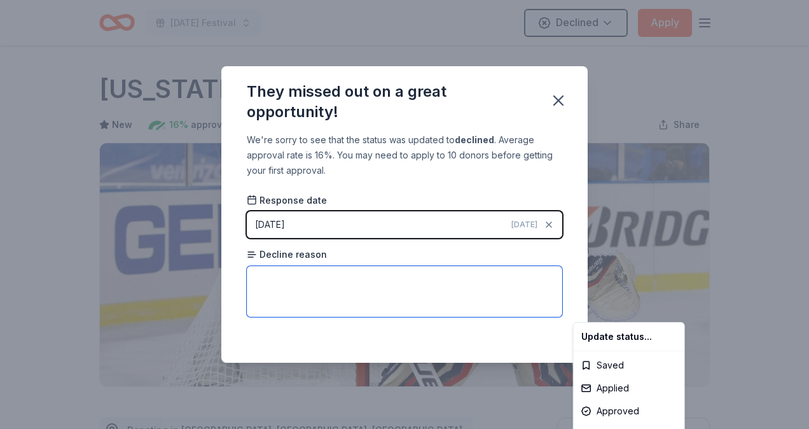
click at [313, 289] on html "Mardi Gras Festival Declined Apply Due in 93 days Share New York Rangers New 16…" at bounding box center [404, 214] width 809 height 429
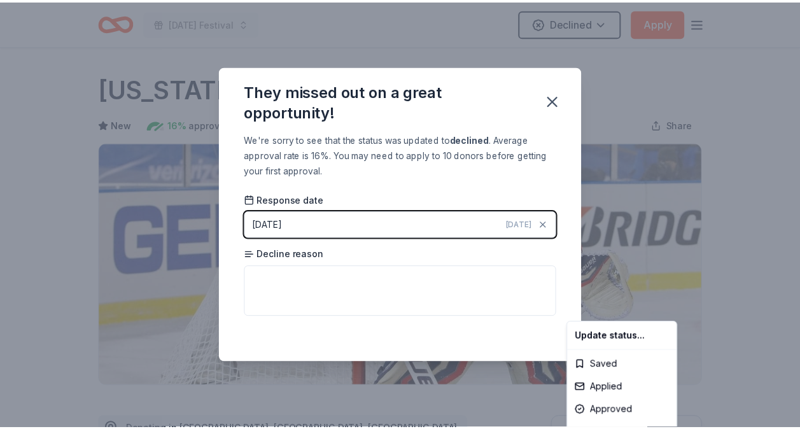
scroll to position [296, 0]
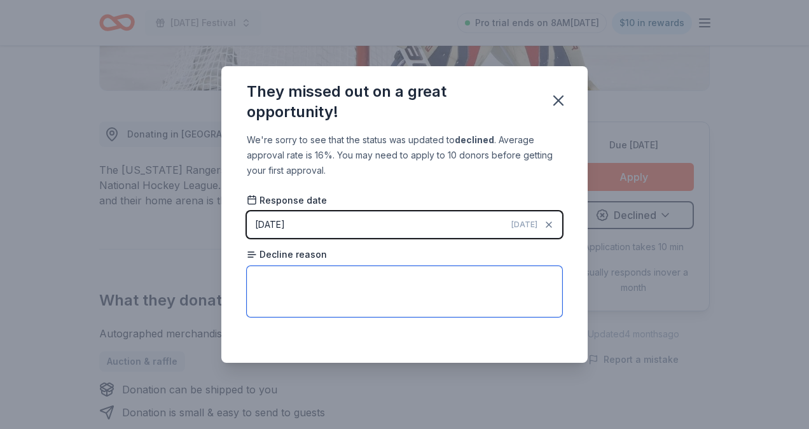
click at [261, 284] on textarea at bounding box center [404, 291] width 315 height 51
type textarea "Unable due to location"
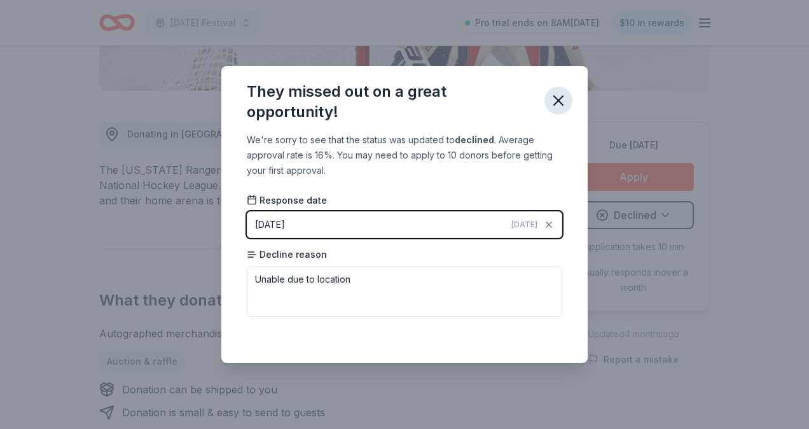
click at [564, 99] on button "button" at bounding box center [558, 101] width 28 height 28
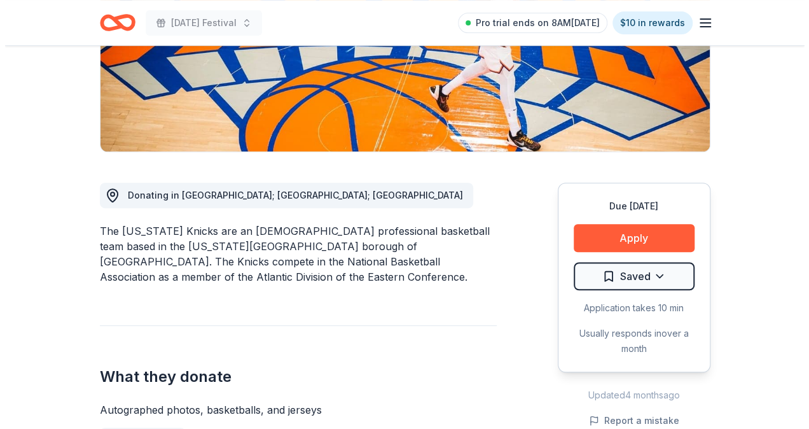
scroll to position [254, 0]
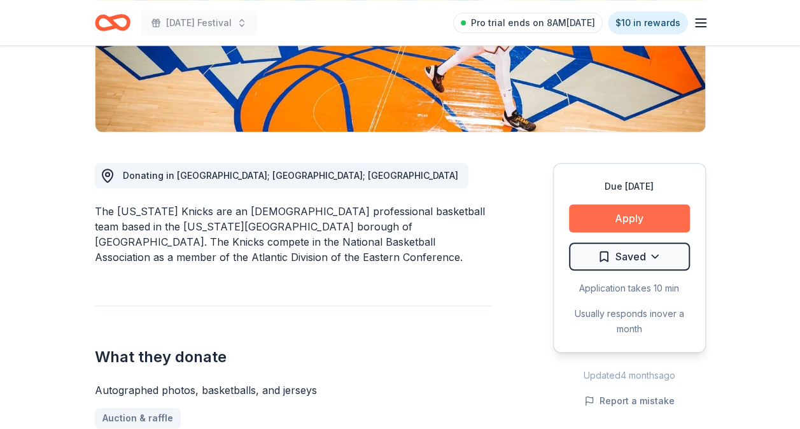
click at [634, 221] on button "Apply" at bounding box center [629, 218] width 121 height 28
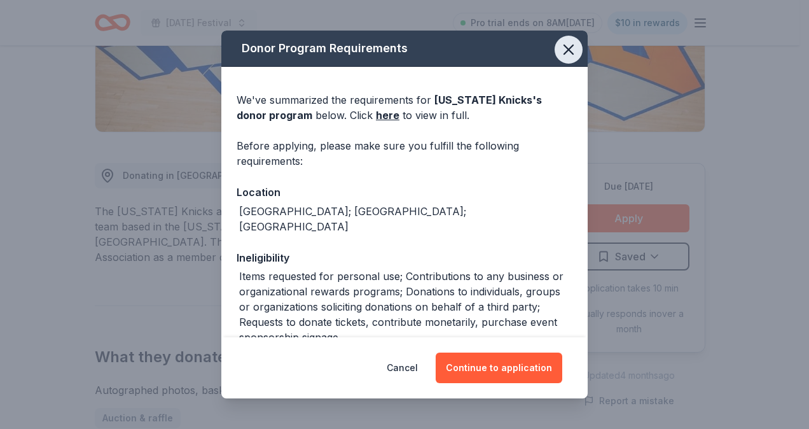
click at [564, 50] on icon "button" at bounding box center [569, 50] width 18 height 18
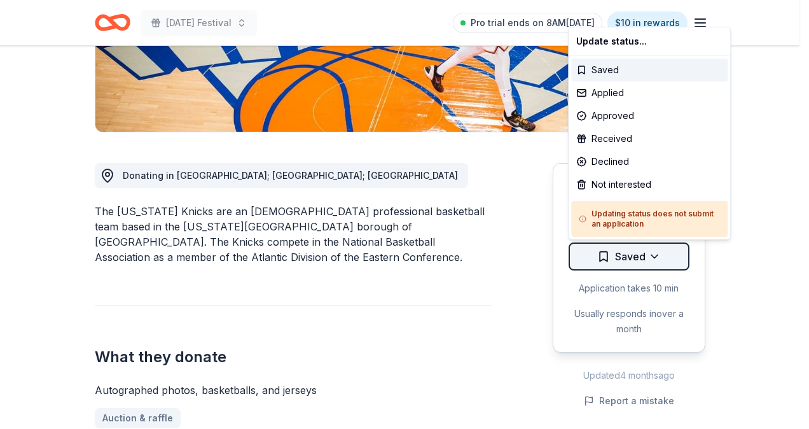
click at [618, 164] on div "Declined" at bounding box center [649, 161] width 156 height 23
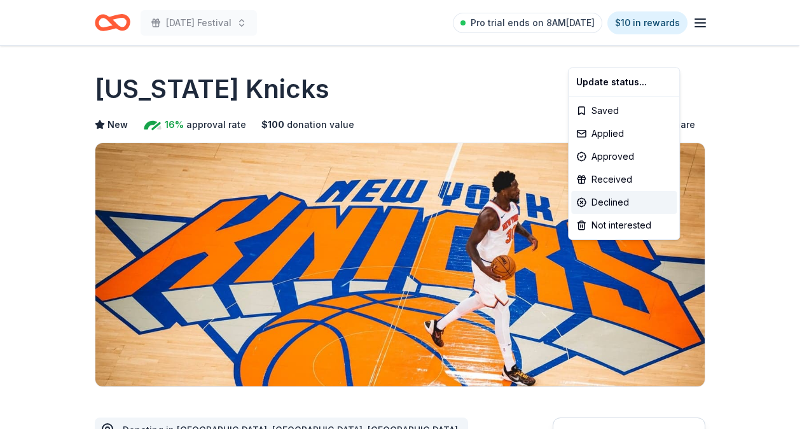
scroll to position [0, 0]
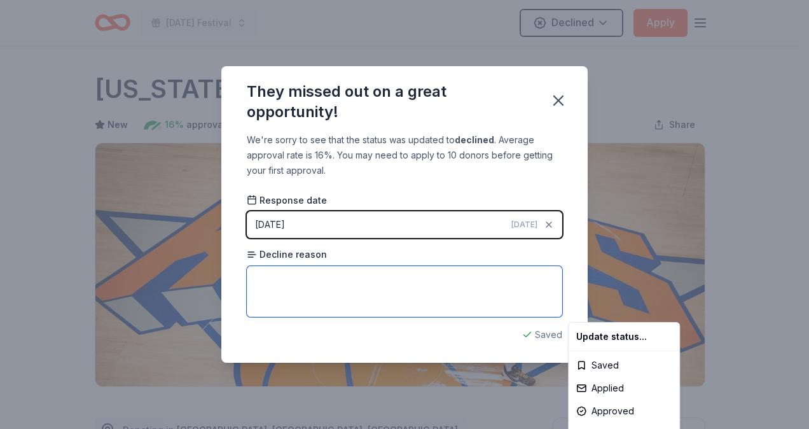
click at [420, 294] on html "[DATE] Festival Declined Apply Due [DATE] Share [US_STATE] Knicks New 16% appro…" at bounding box center [404, 214] width 809 height 429
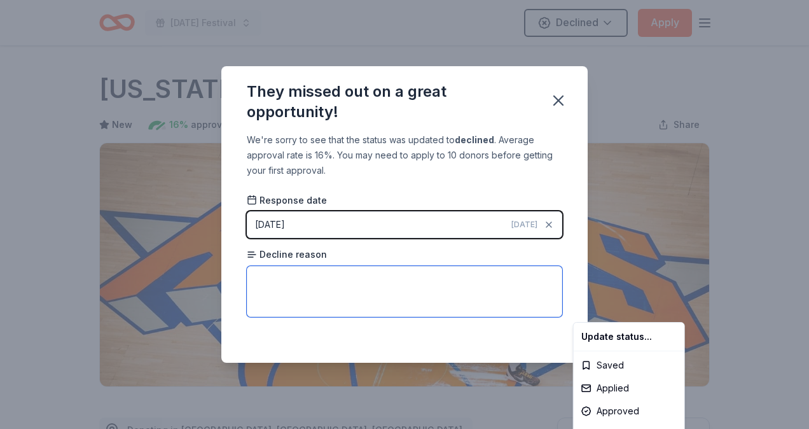
click at [408, 298] on html "[DATE] Festival Declined Apply Due [DATE] Share [US_STATE] Knicks New 16% appro…" at bounding box center [404, 214] width 809 height 429
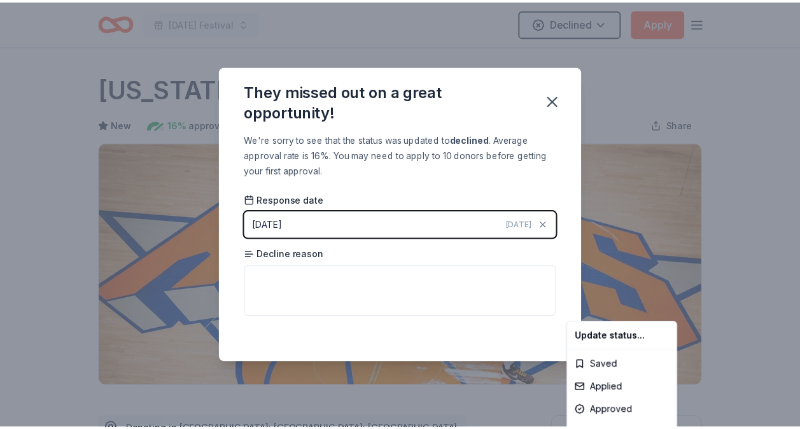
scroll to position [296, 0]
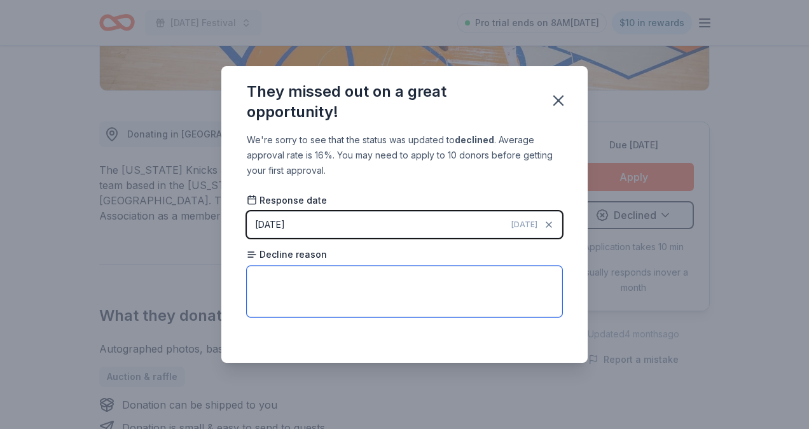
click at [408, 301] on textarea at bounding box center [404, 291] width 315 height 51
type textarea "location"
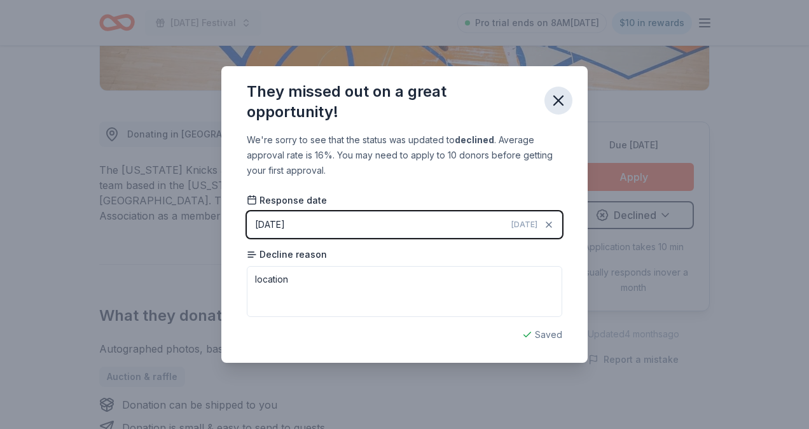
click at [555, 99] on icon "button" at bounding box center [558, 100] width 9 height 9
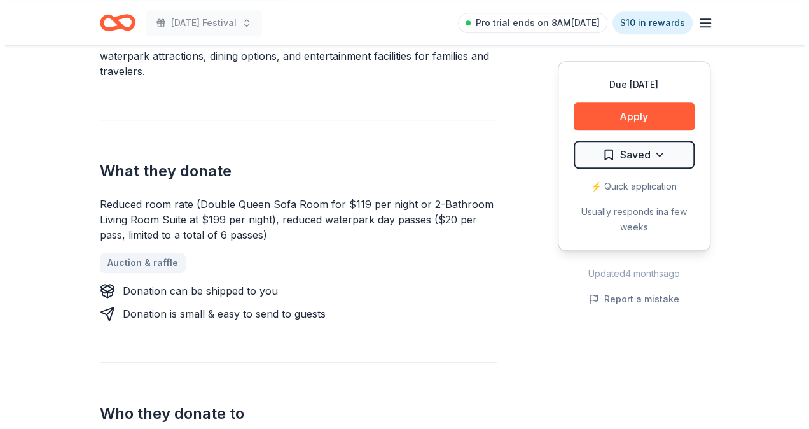
scroll to position [445, 0]
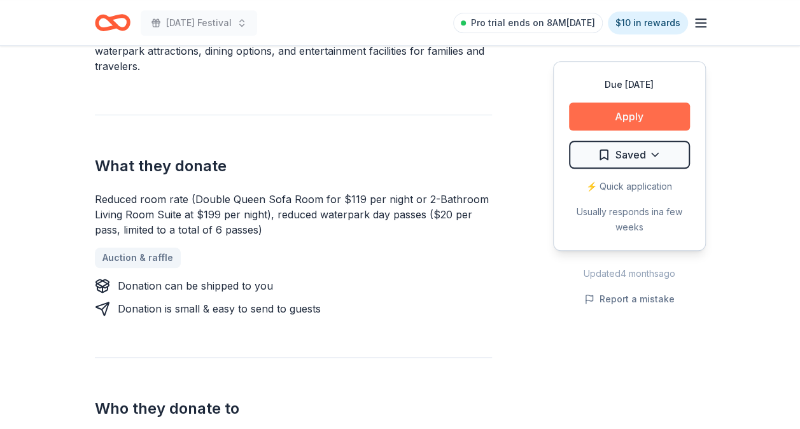
click at [619, 126] on button "Apply" at bounding box center [629, 116] width 121 height 28
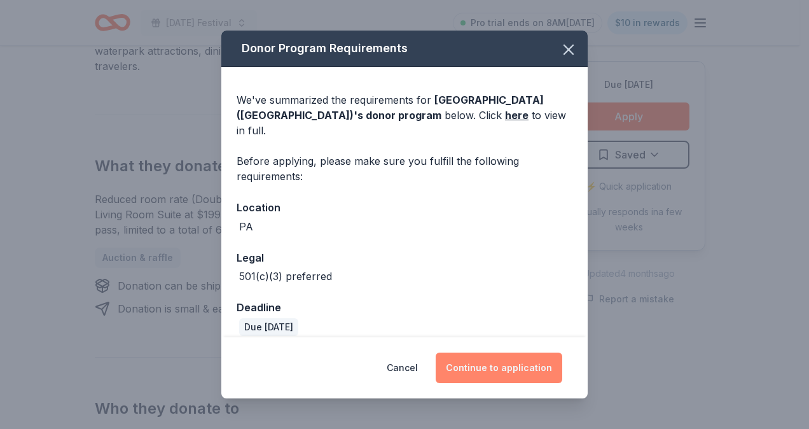
click at [461, 357] on button "Continue to application" at bounding box center [499, 367] width 127 height 31
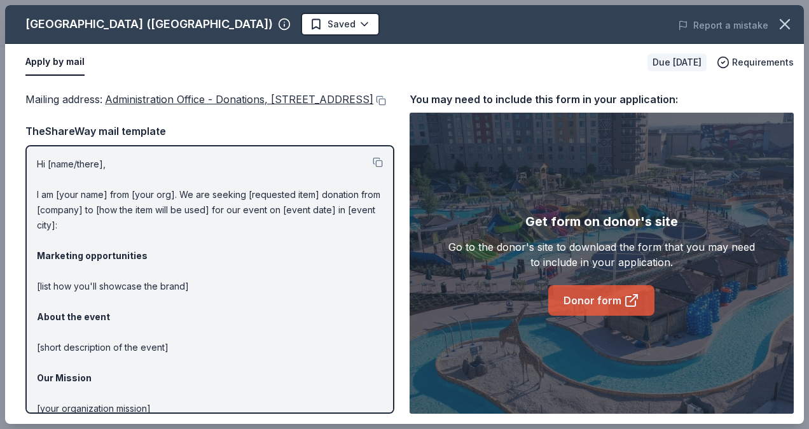
click at [595, 300] on link "Donor form" at bounding box center [601, 300] width 106 height 31
